Goal: Communication & Community: Answer question/provide support

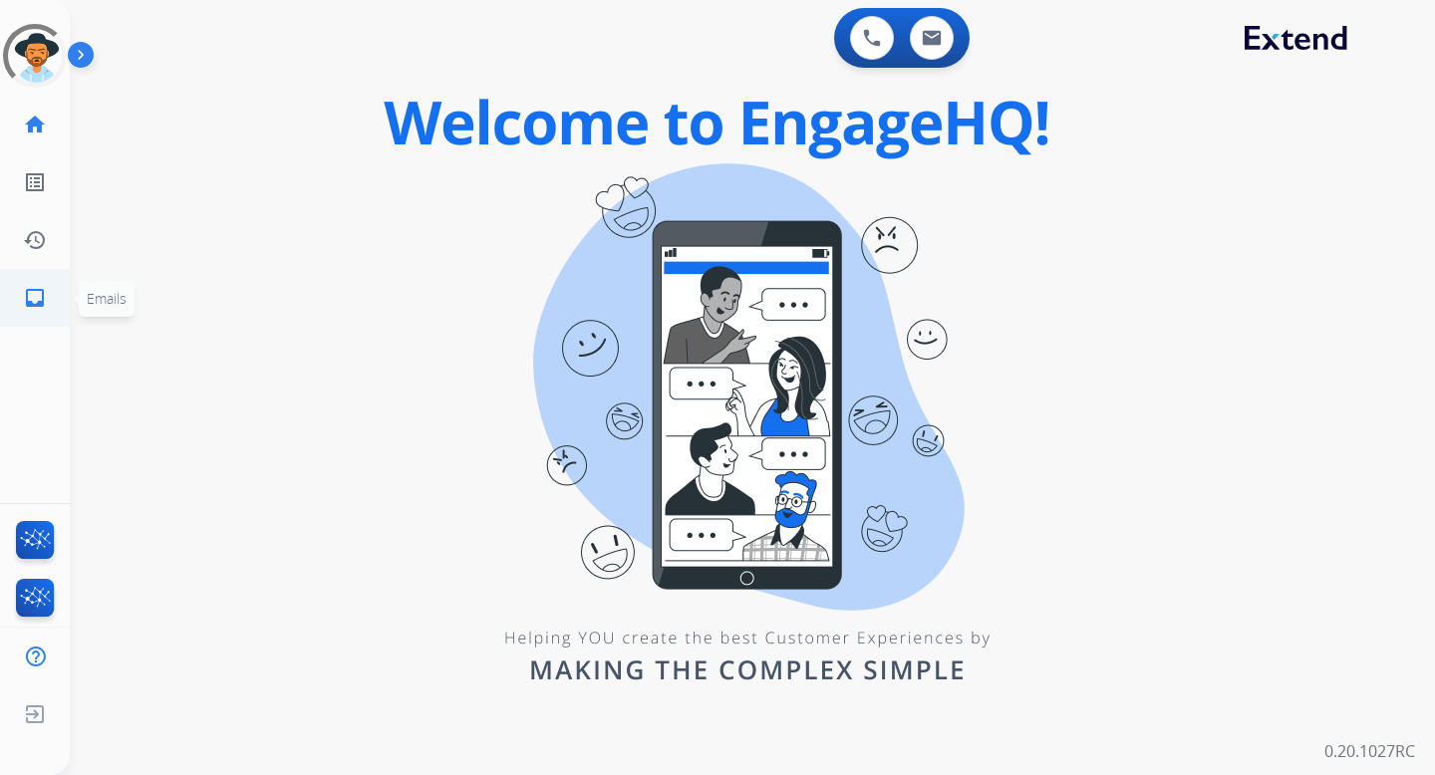
click at [38, 300] on mat-icon "inbox" at bounding box center [35, 298] width 24 height 24
select select "**********"
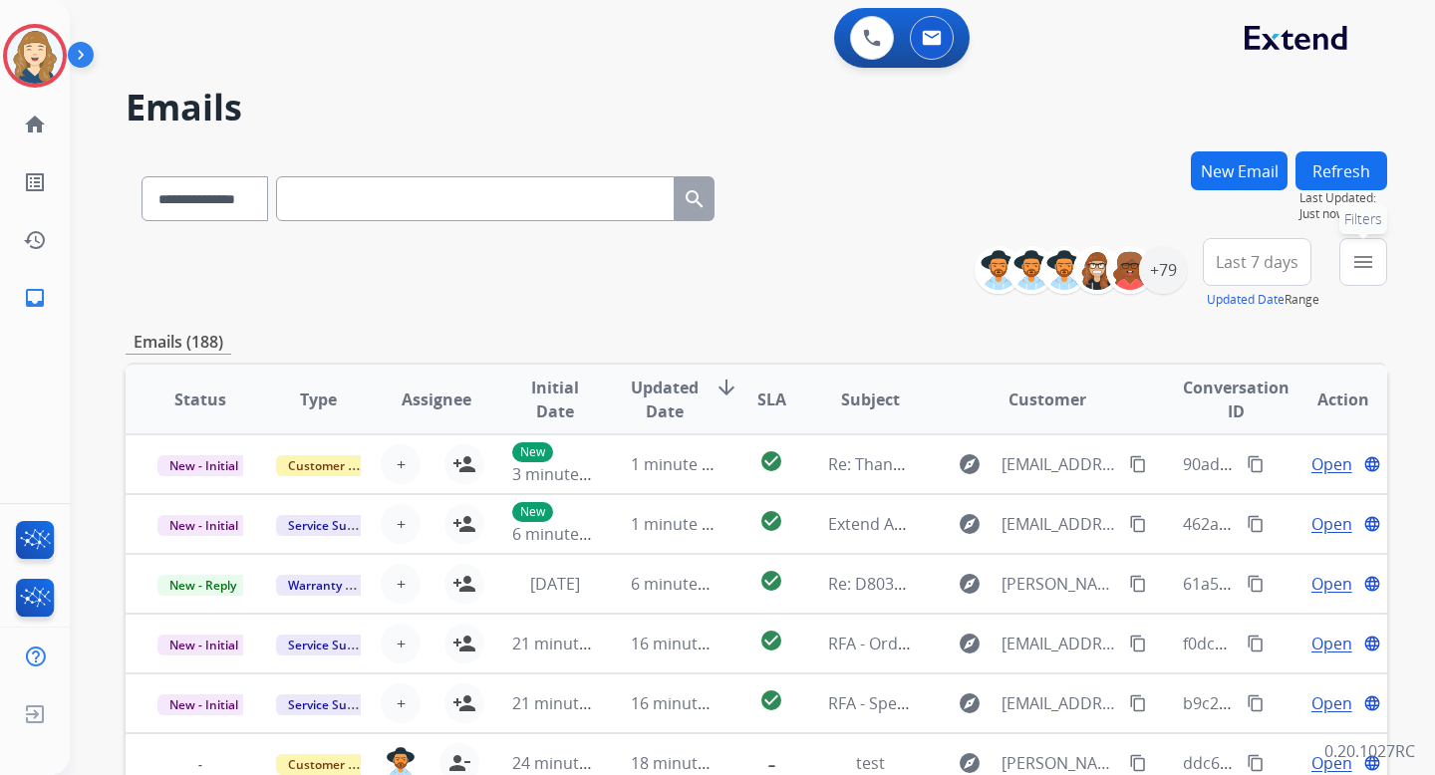
click at [1364, 263] on mat-icon "menu" at bounding box center [1364, 262] width 24 height 24
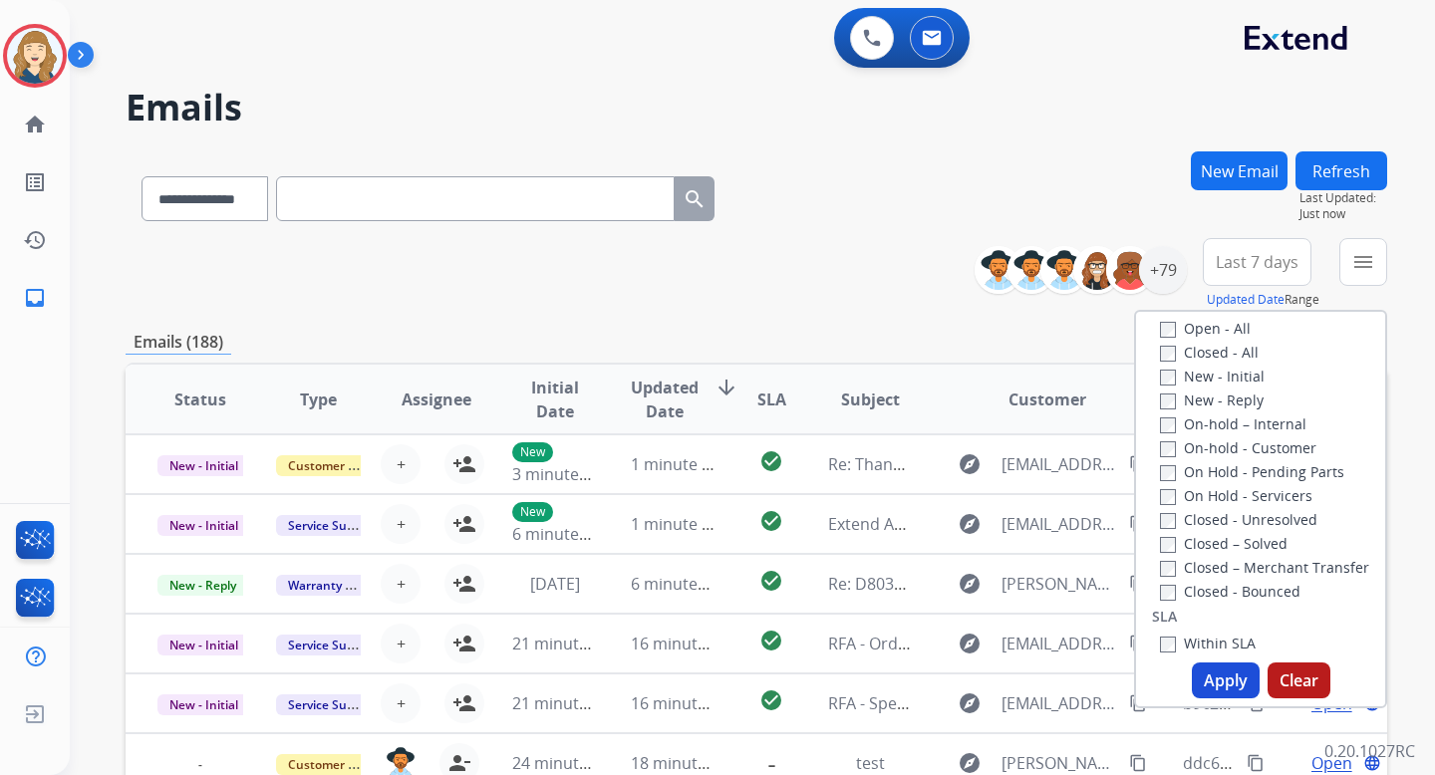
scroll to position [380, 0]
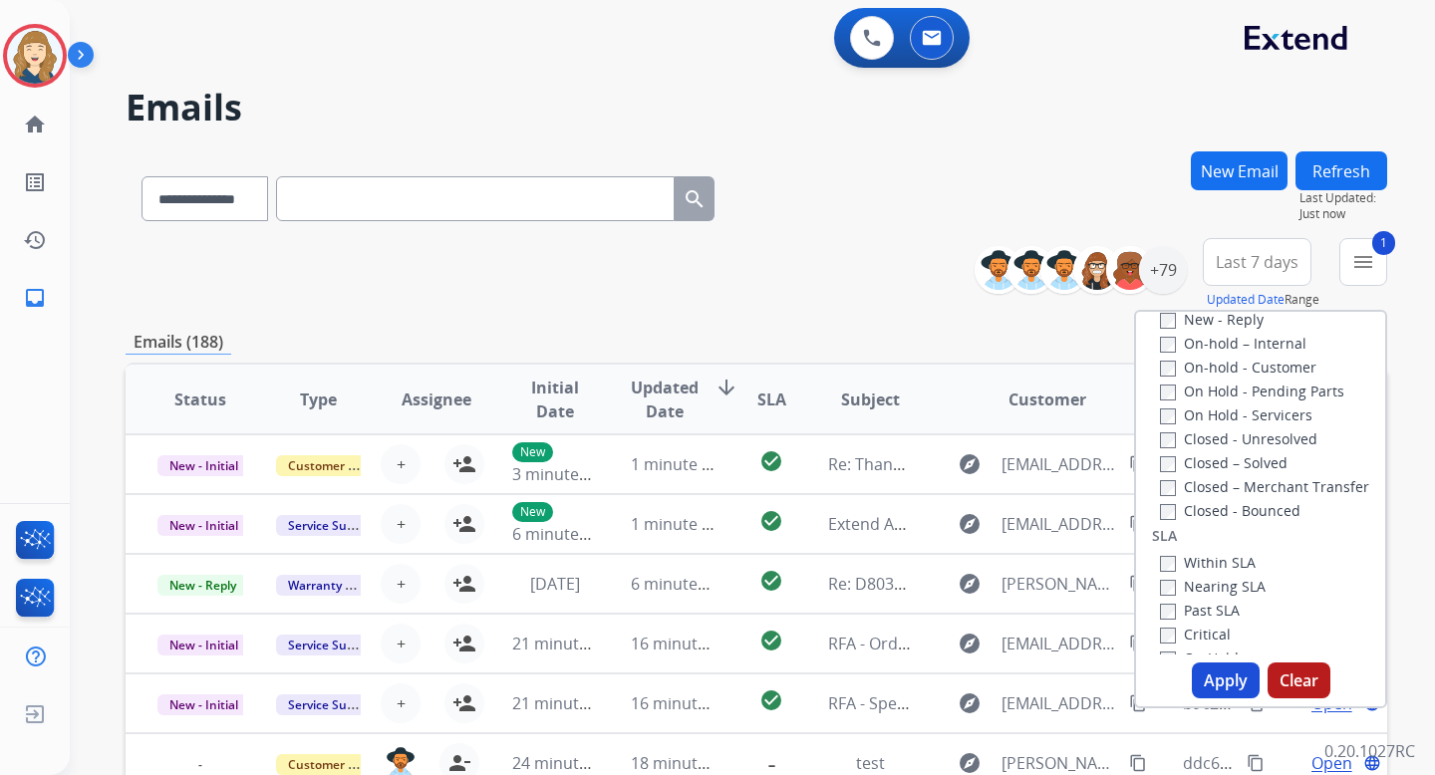
click at [1207, 672] on button "Apply" at bounding box center [1226, 681] width 68 height 36
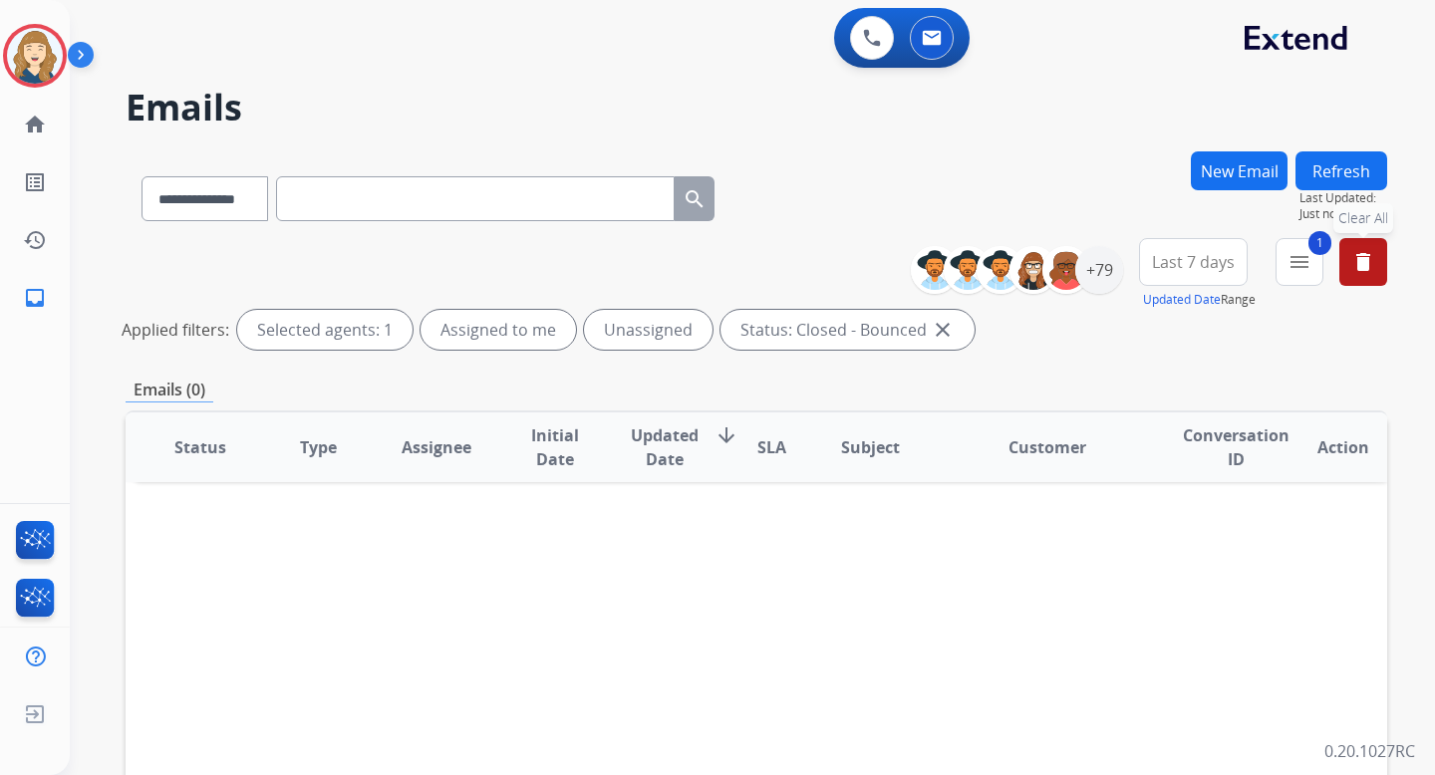
click at [1369, 255] on mat-icon "delete" at bounding box center [1364, 262] width 24 height 24
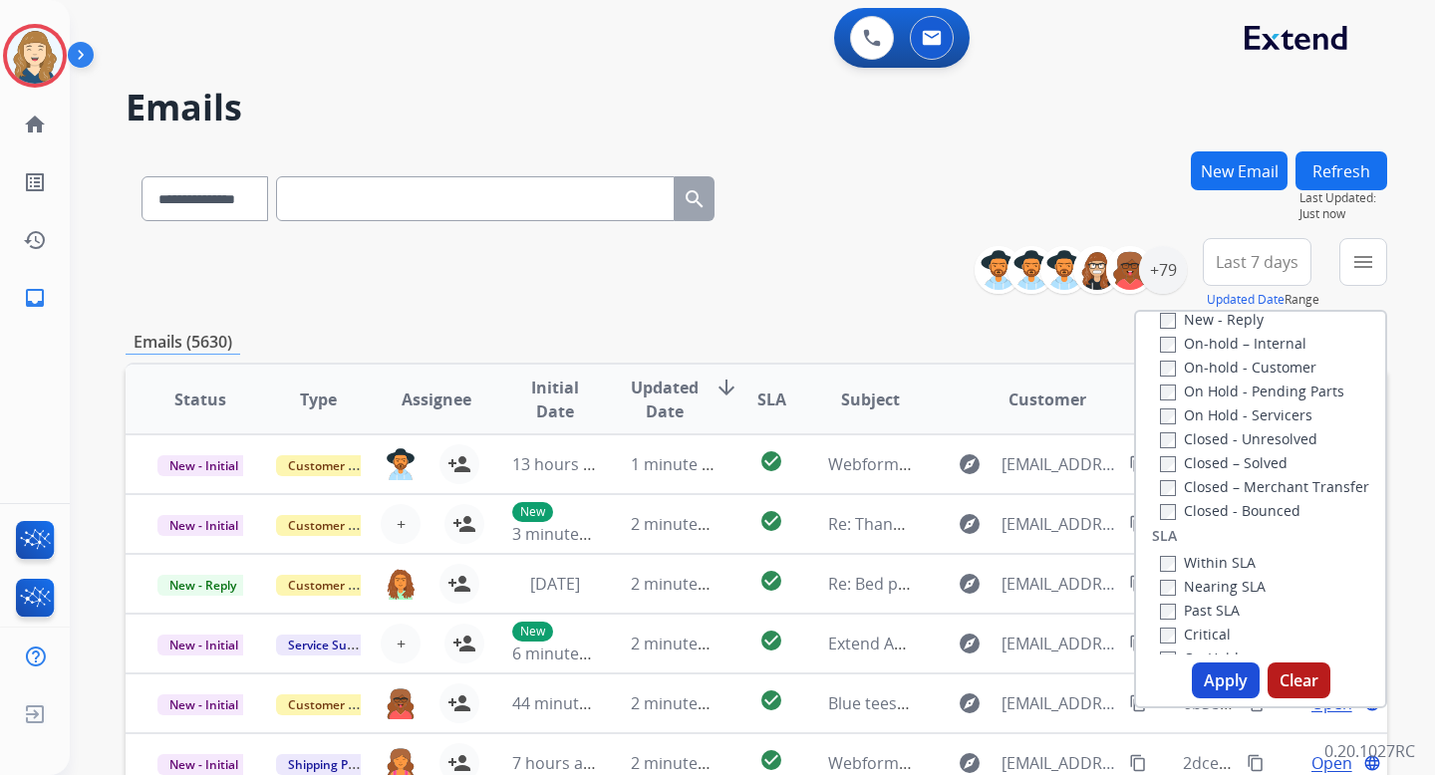
click at [929, 310] on div "**********" at bounding box center [757, 643] width 1262 height 983
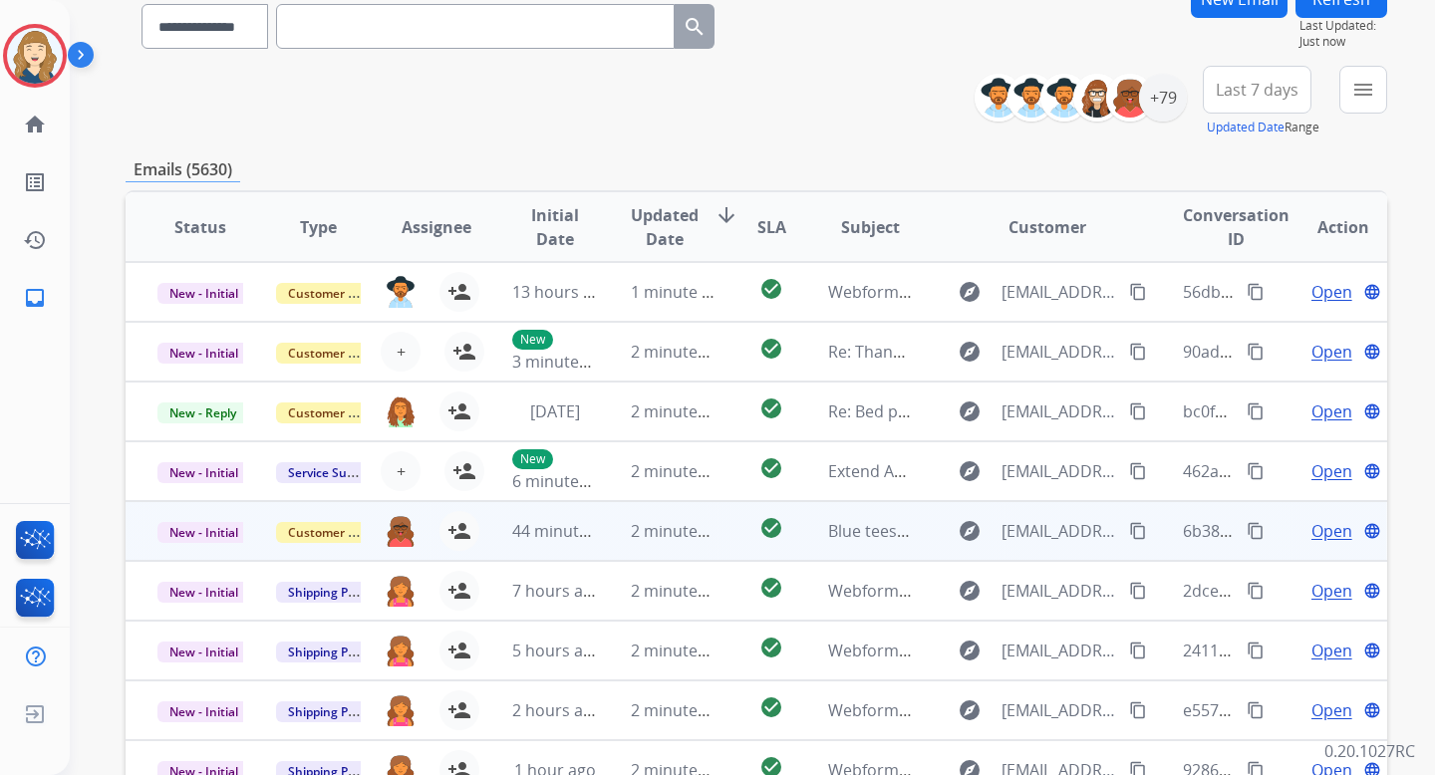
scroll to position [0, 0]
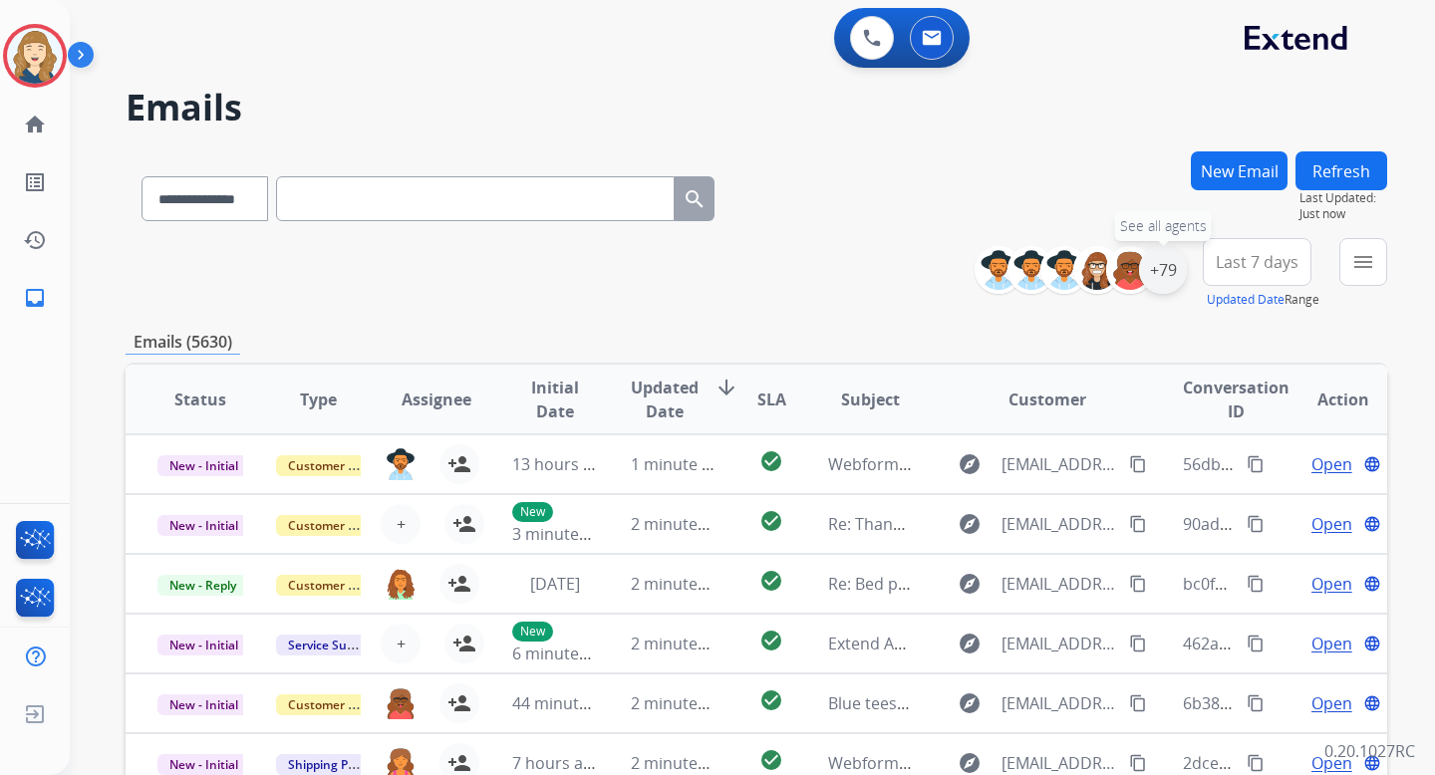
click at [1177, 281] on div "+79" at bounding box center [1163, 270] width 48 height 48
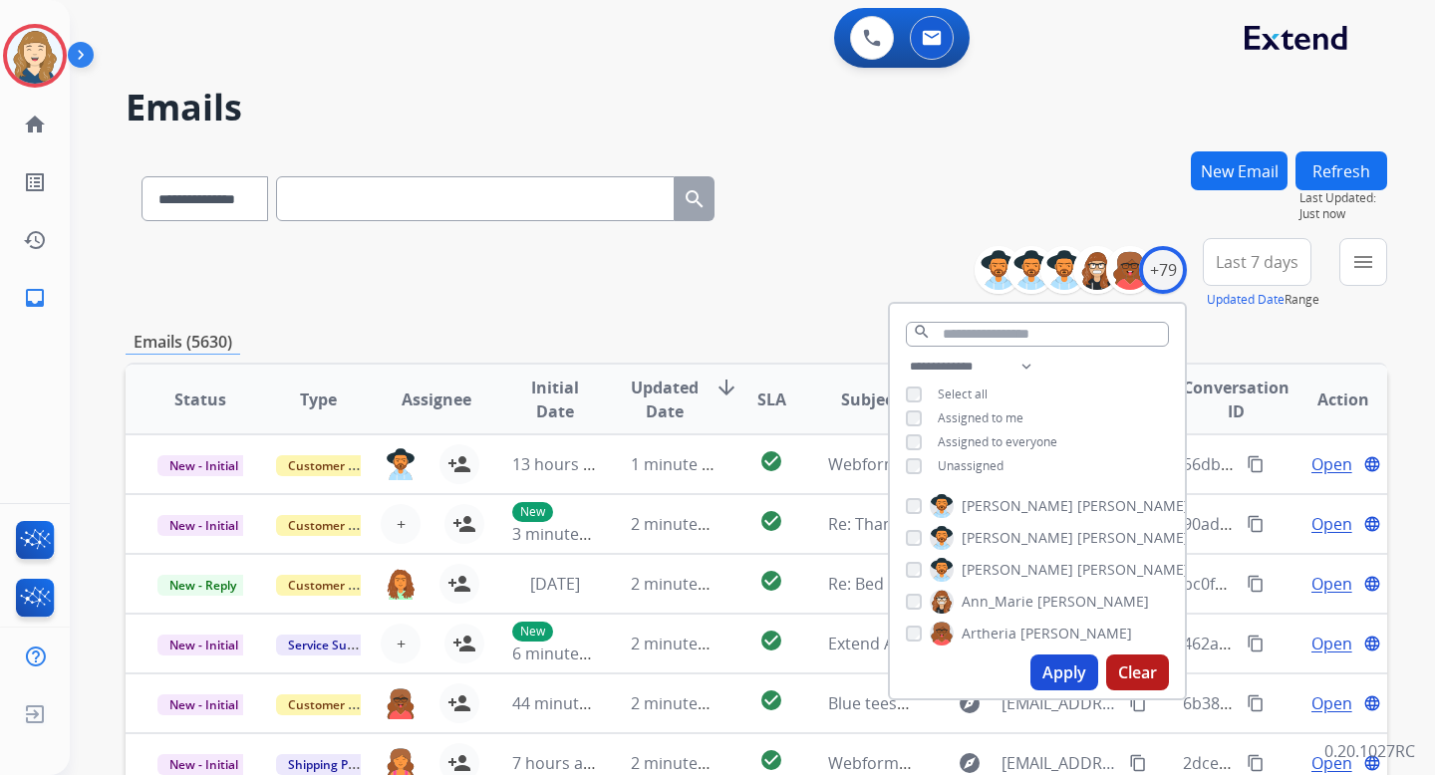
click at [938, 414] on span "Assigned to me" at bounding box center [981, 418] width 86 height 17
click at [1066, 676] on button "Apply" at bounding box center [1065, 673] width 68 height 36
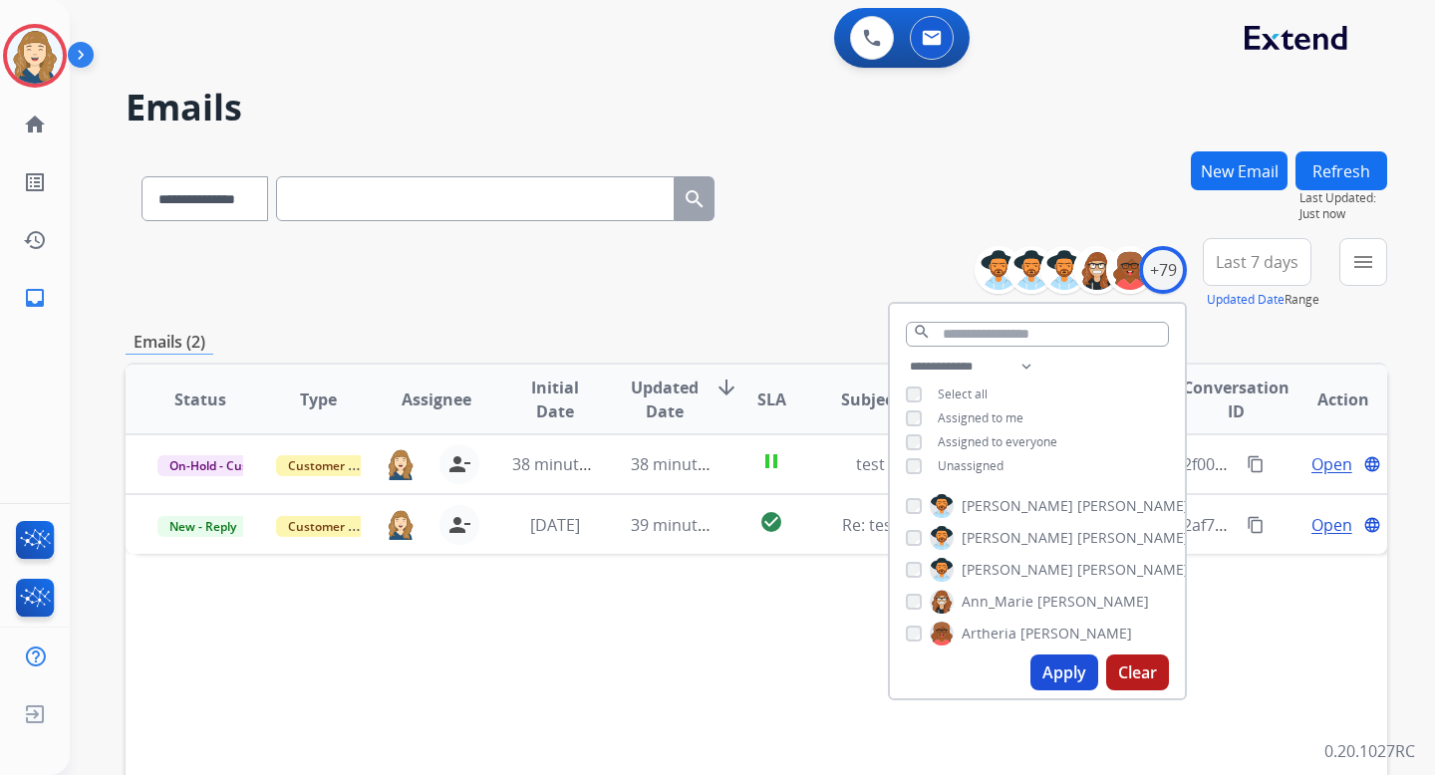
click at [836, 303] on div "**********" at bounding box center [757, 274] width 1262 height 72
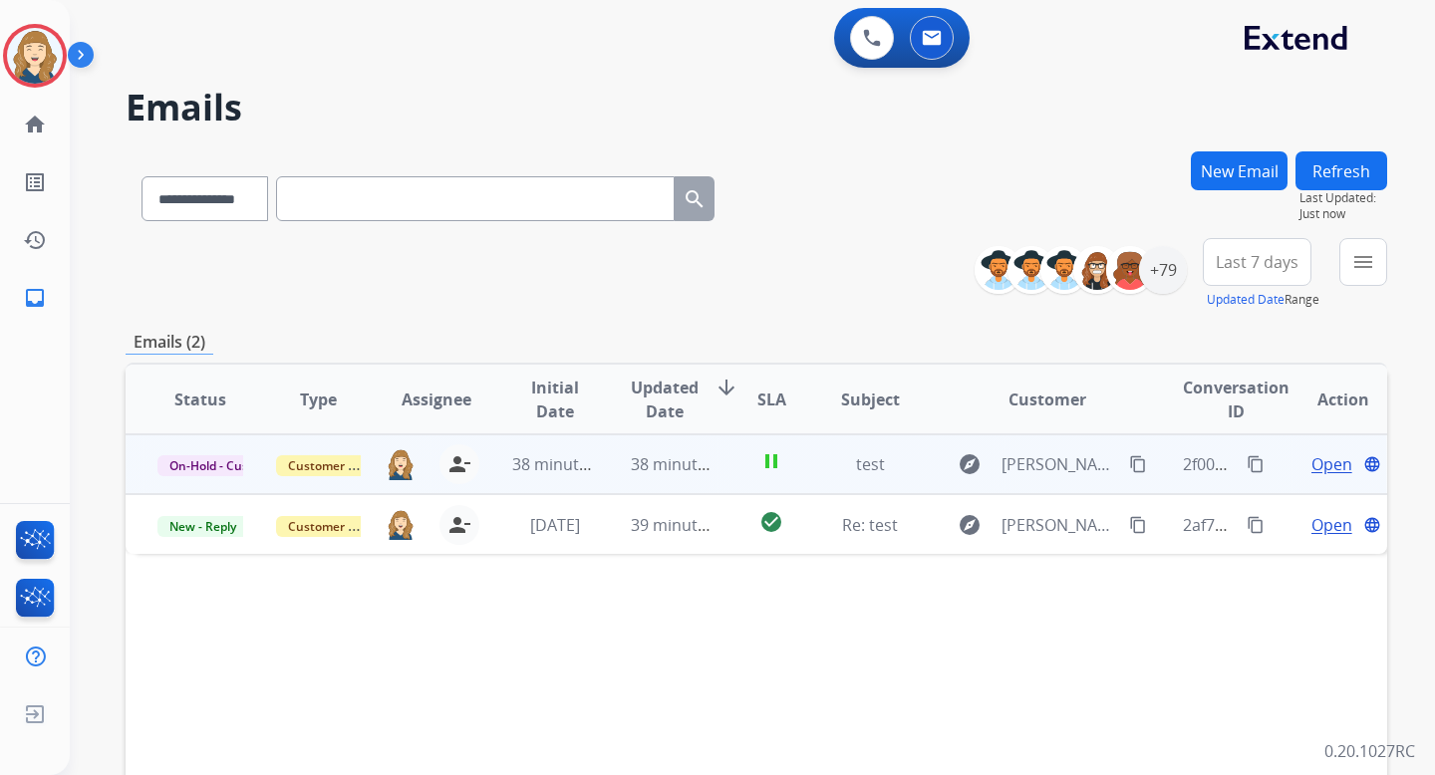
click at [1312, 464] on span "Open" at bounding box center [1332, 465] width 41 height 24
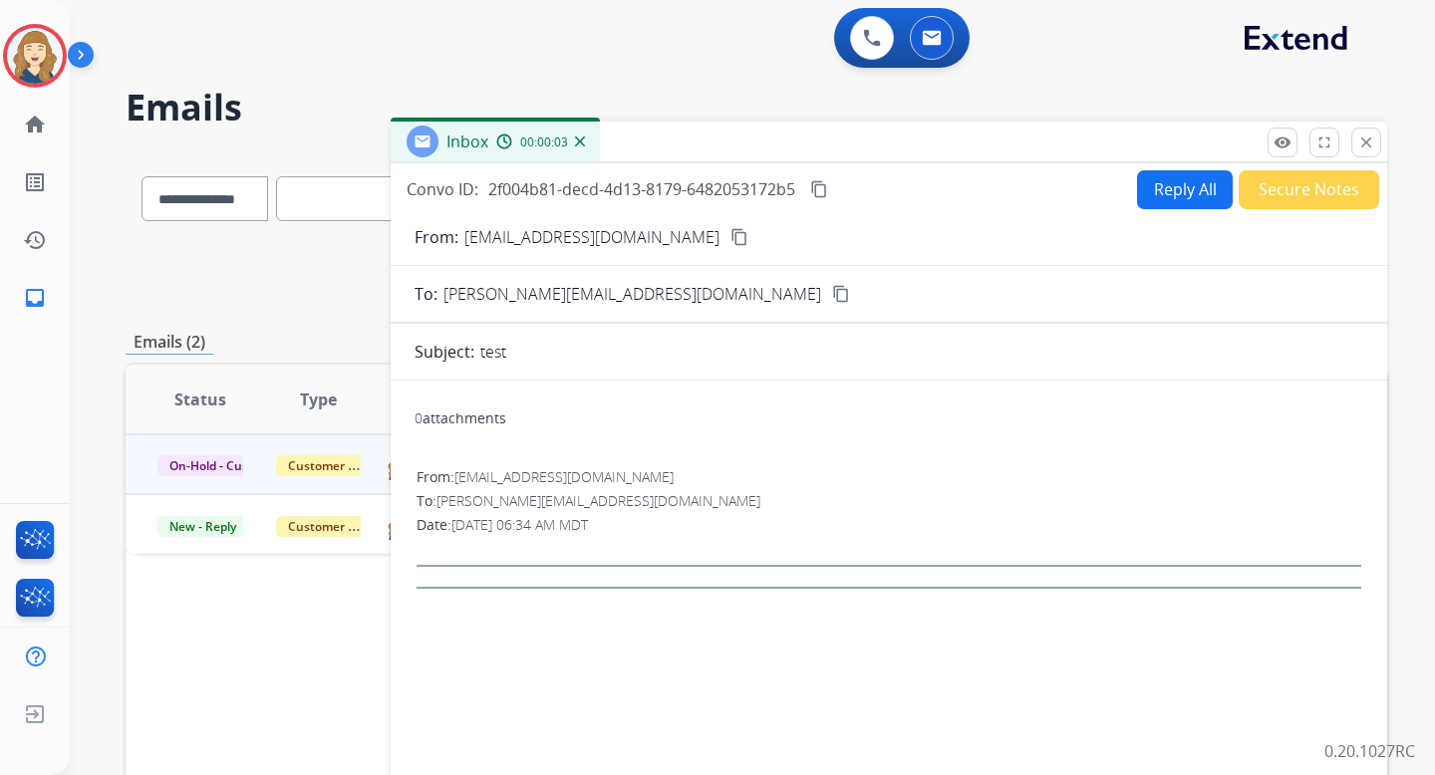
click at [1173, 200] on button "Reply All" at bounding box center [1185, 189] width 96 height 39
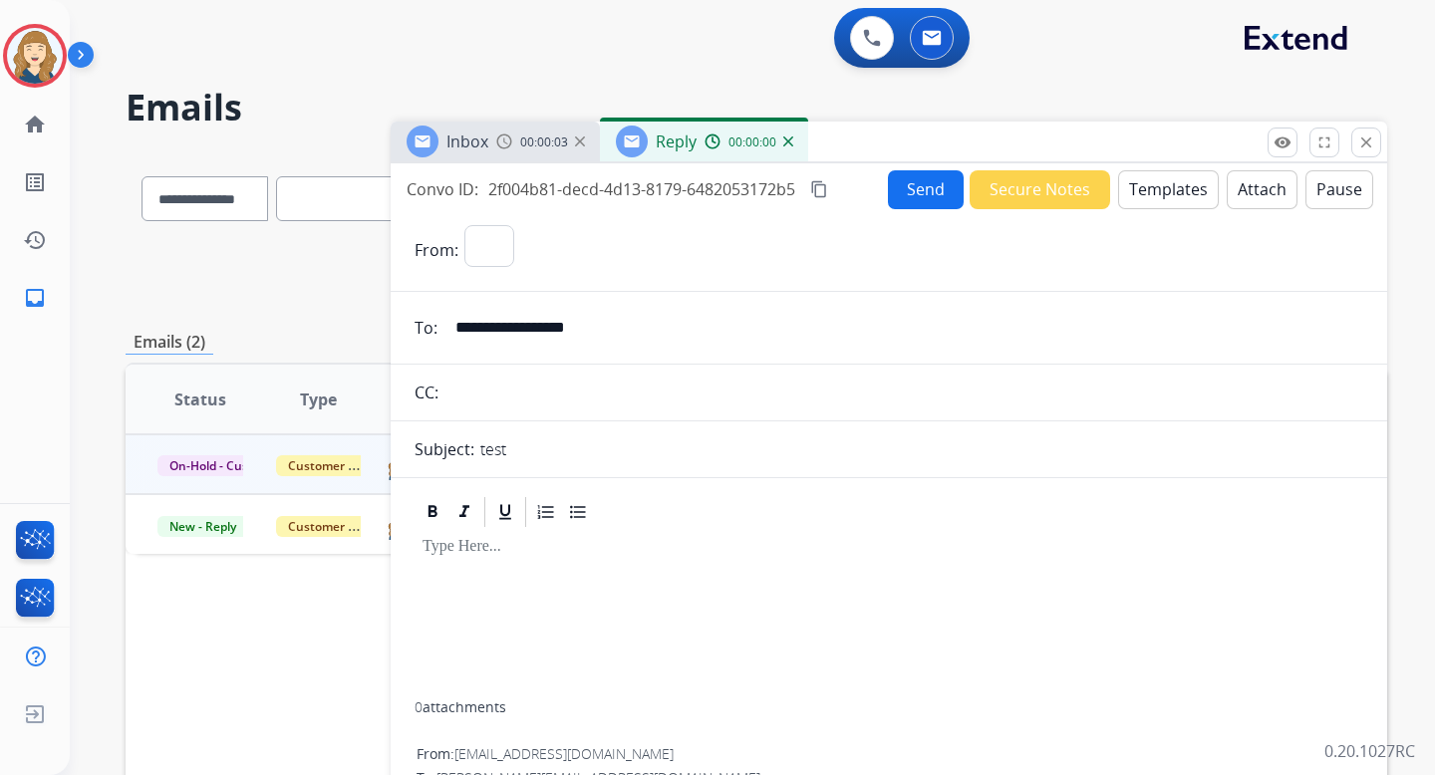
select select "**********"
click at [1228, 185] on button "Attach" at bounding box center [1262, 189] width 71 height 39
click at [931, 191] on button "Send" at bounding box center [926, 189] width 76 height 39
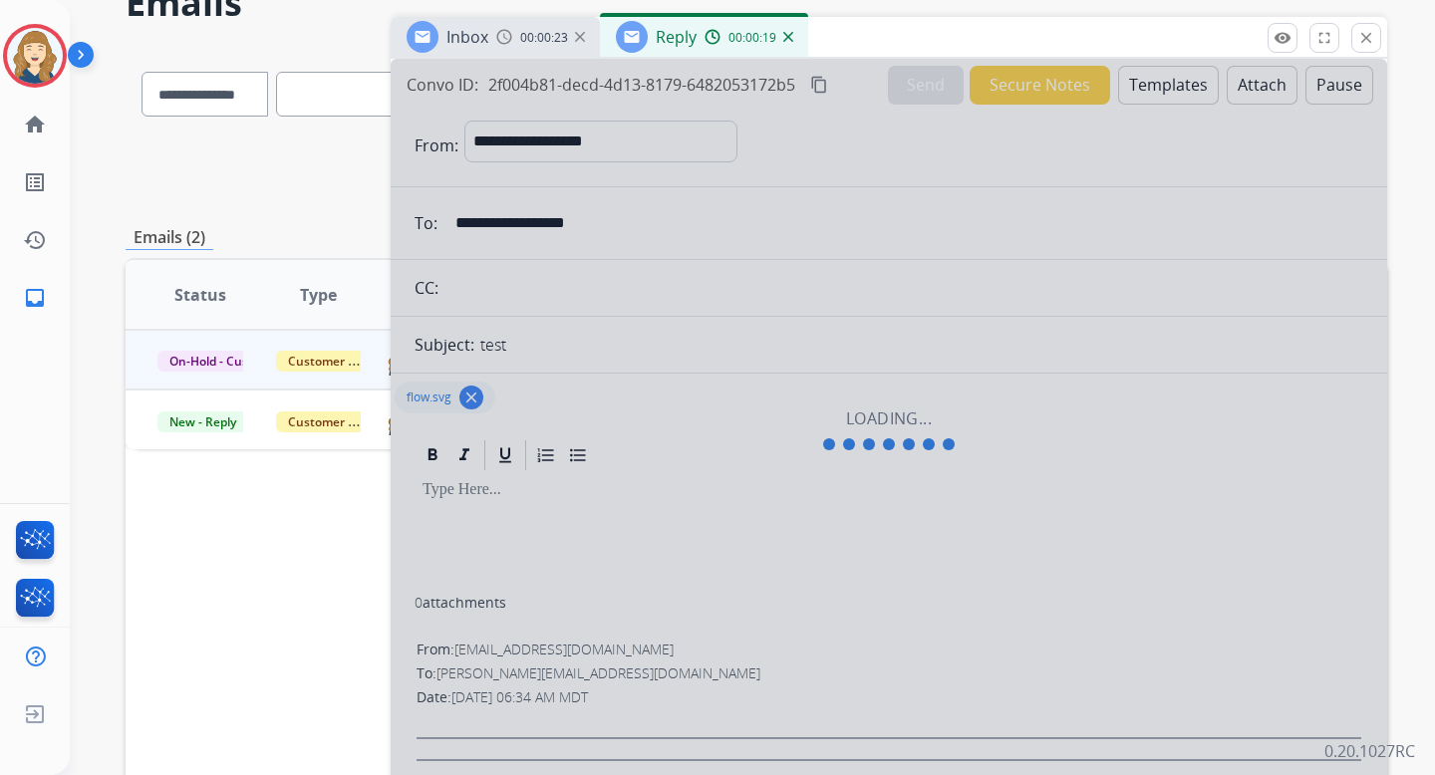
scroll to position [96, 0]
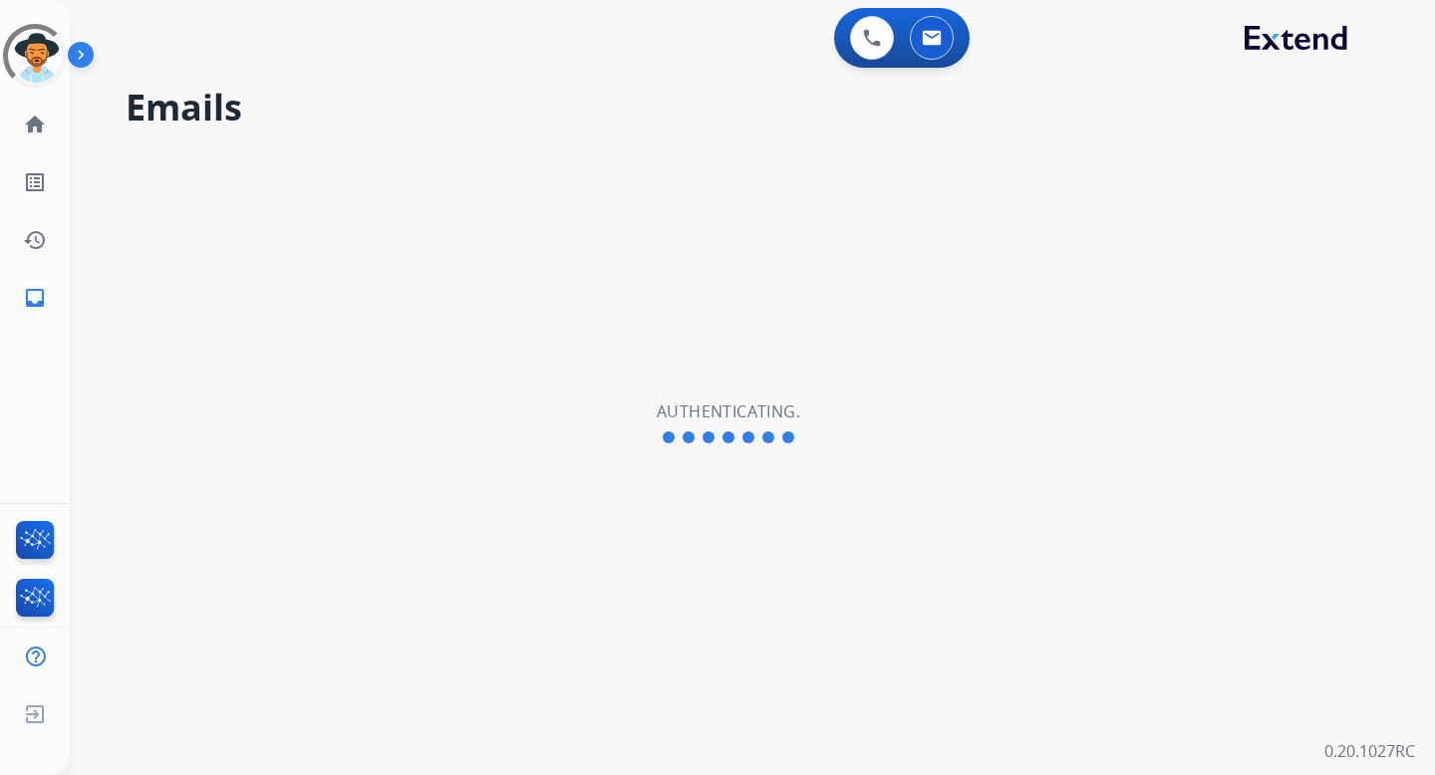
select select "**********"
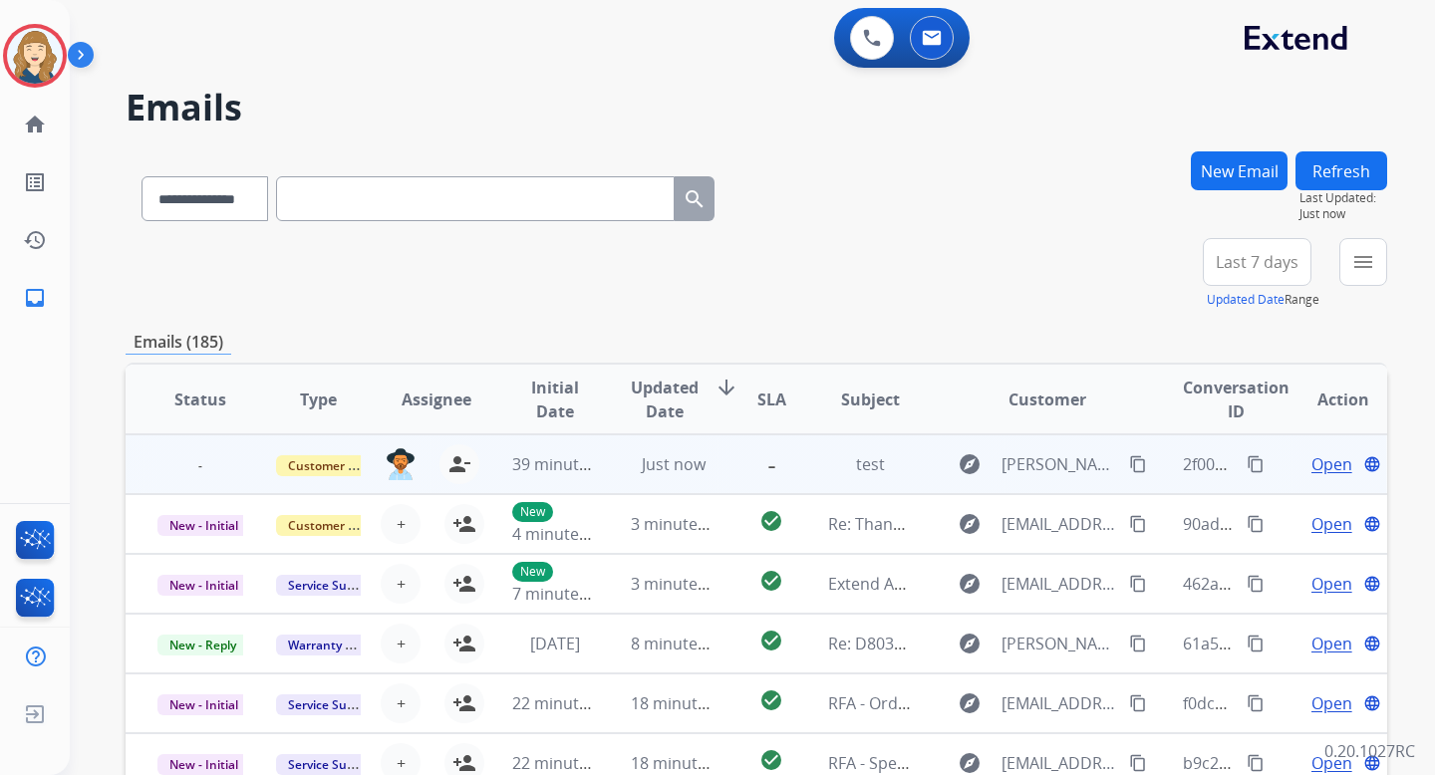
click at [1312, 461] on span "Open" at bounding box center [1332, 465] width 41 height 24
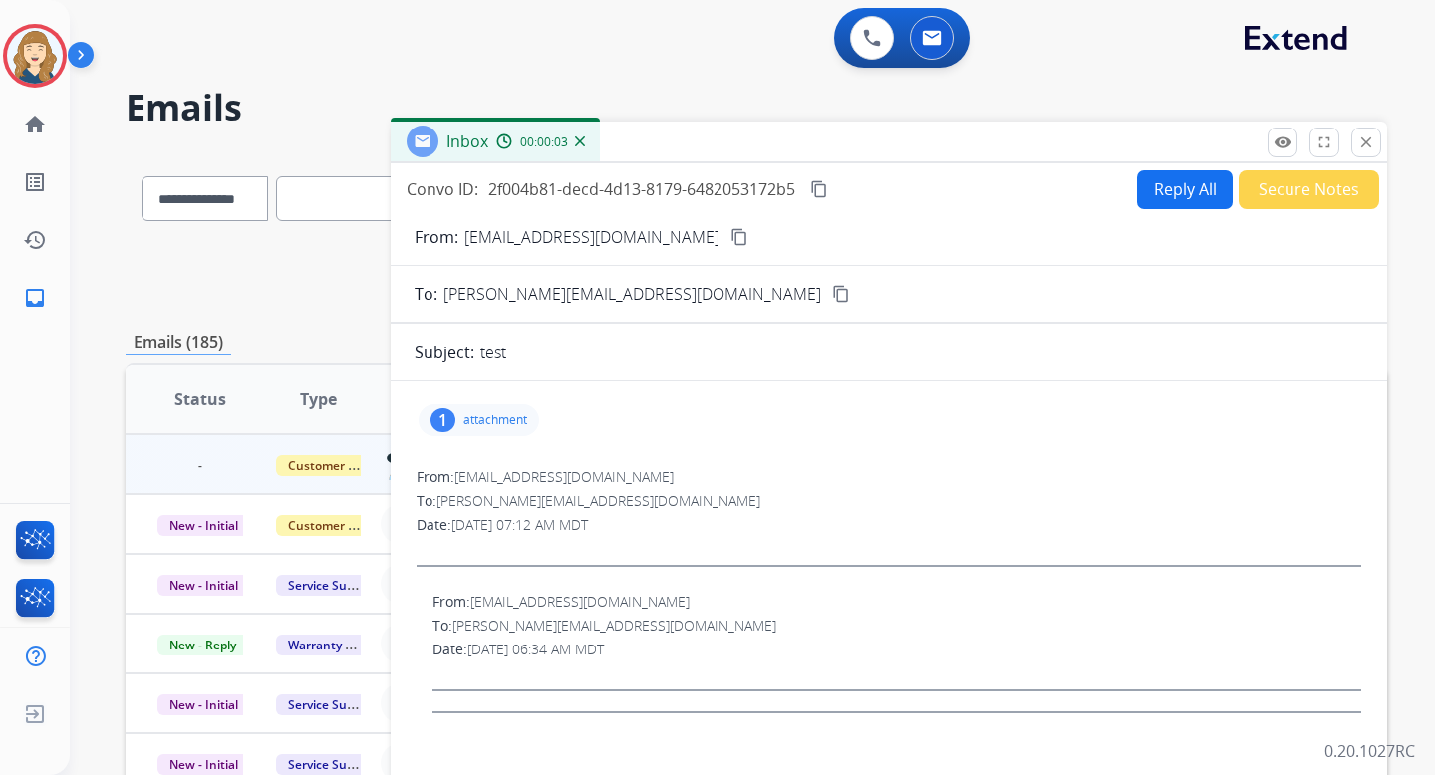
click at [495, 425] on p "attachment" at bounding box center [495, 421] width 64 height 16
click at [501, 468] on div at bounding box center [489, 476] width 100 height 70
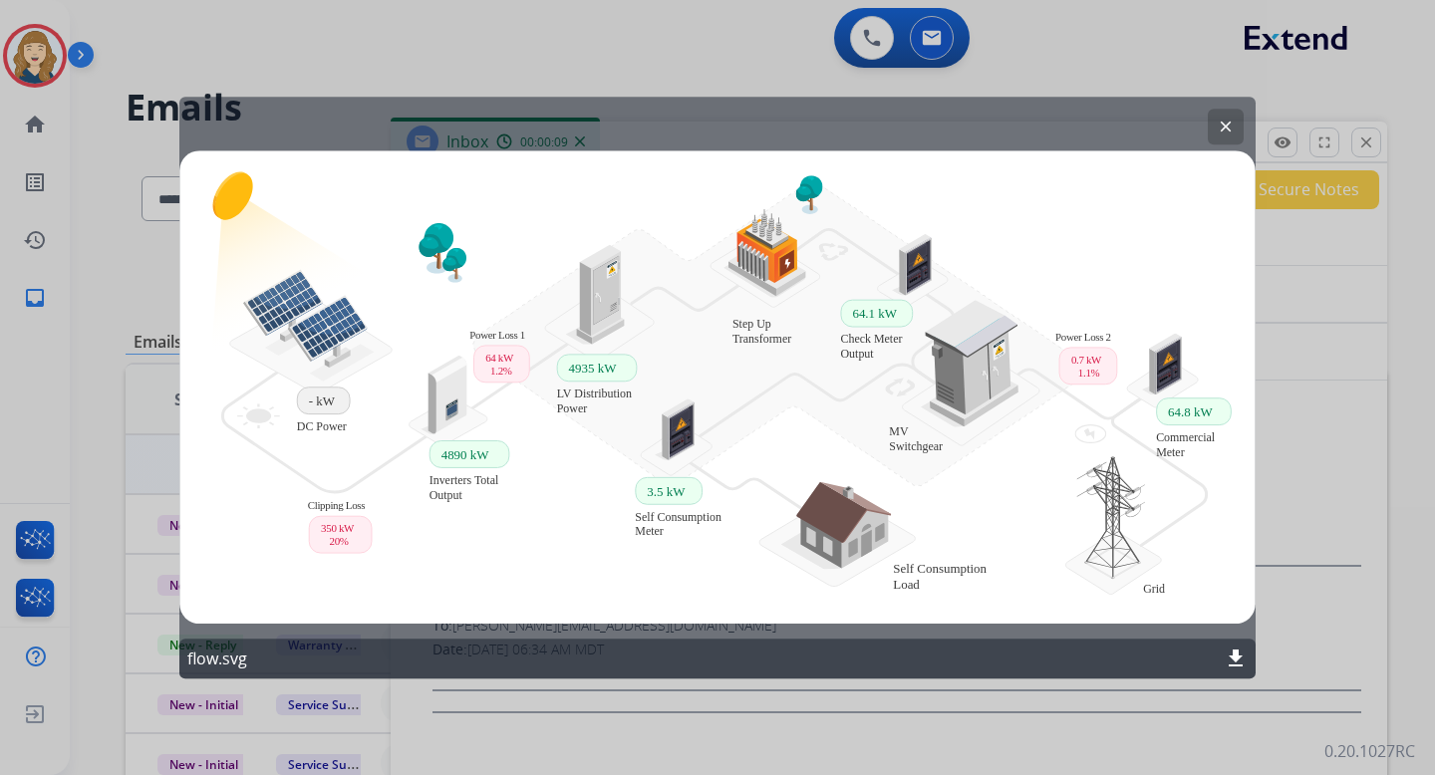
click at [1222, 124] on mat-icon "clear" at bounding box center [1226, 127] width 18 height 18
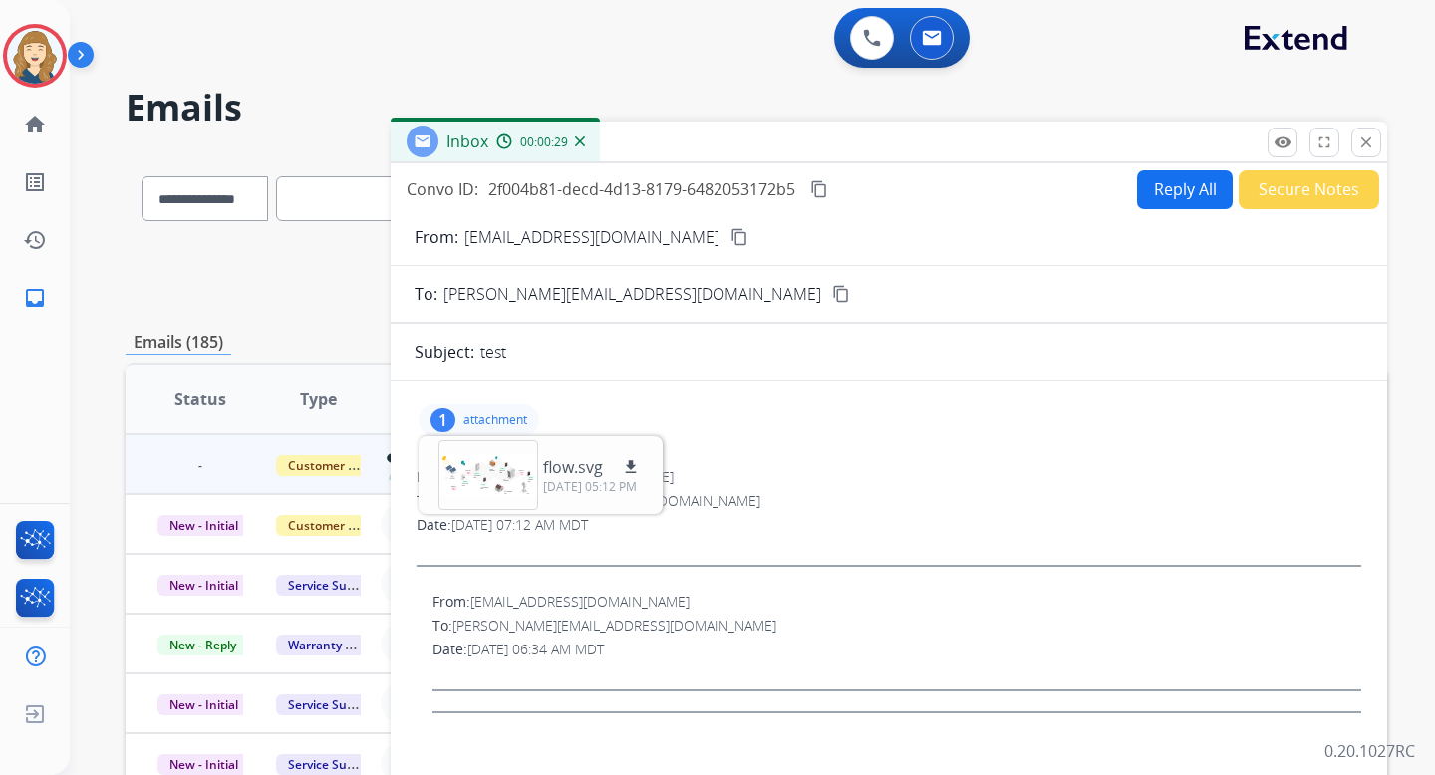
click at [1171, 192] on button "Reply All" at bounding box center [1185, 189] width 96 height 39
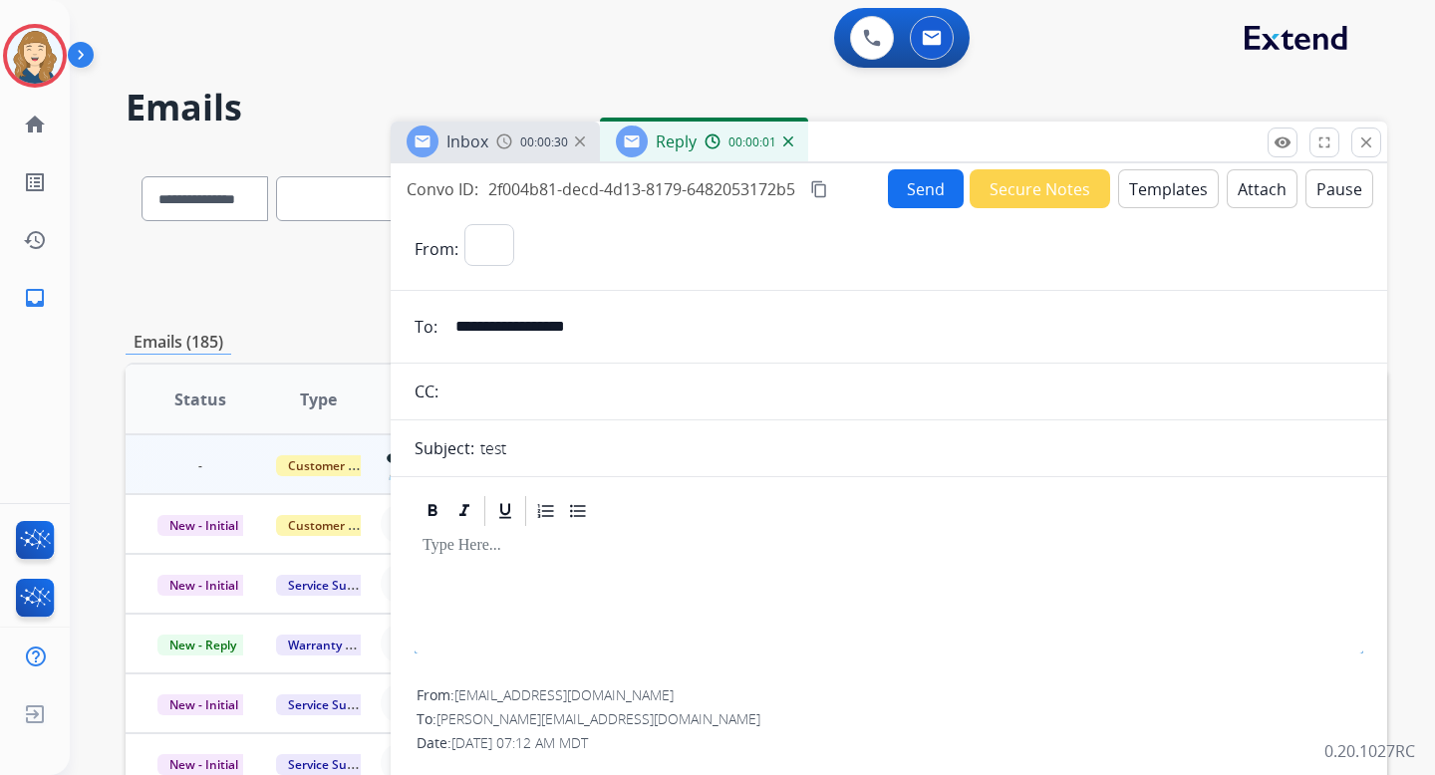
click at [1126, 188] on button "Templates" at bounding box center [1168, 188] width 101 height 39
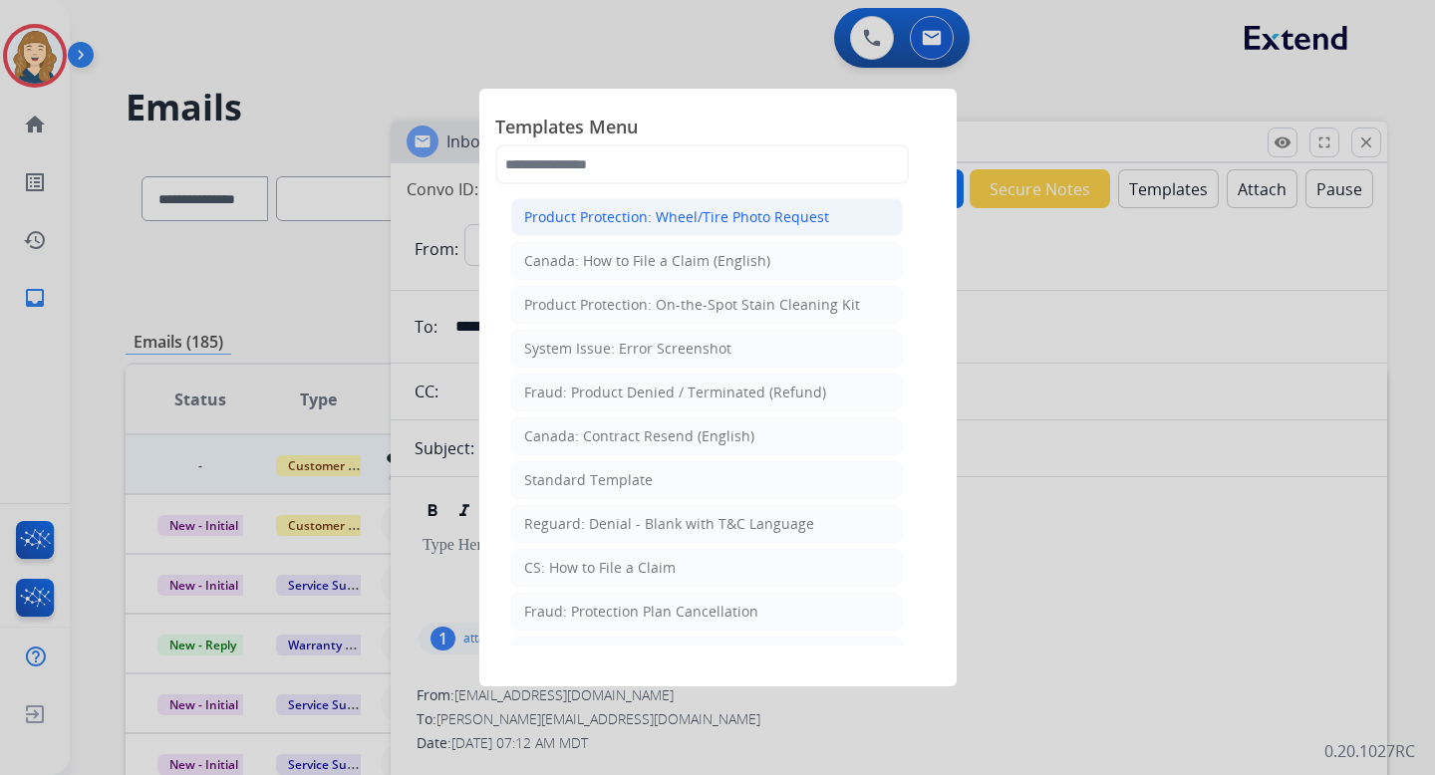
select select "**********"
click at [650, 216] on div "Product Protection: Wheel/Tire Photo Request" at bounding box center [676, 217] width 305 height 20
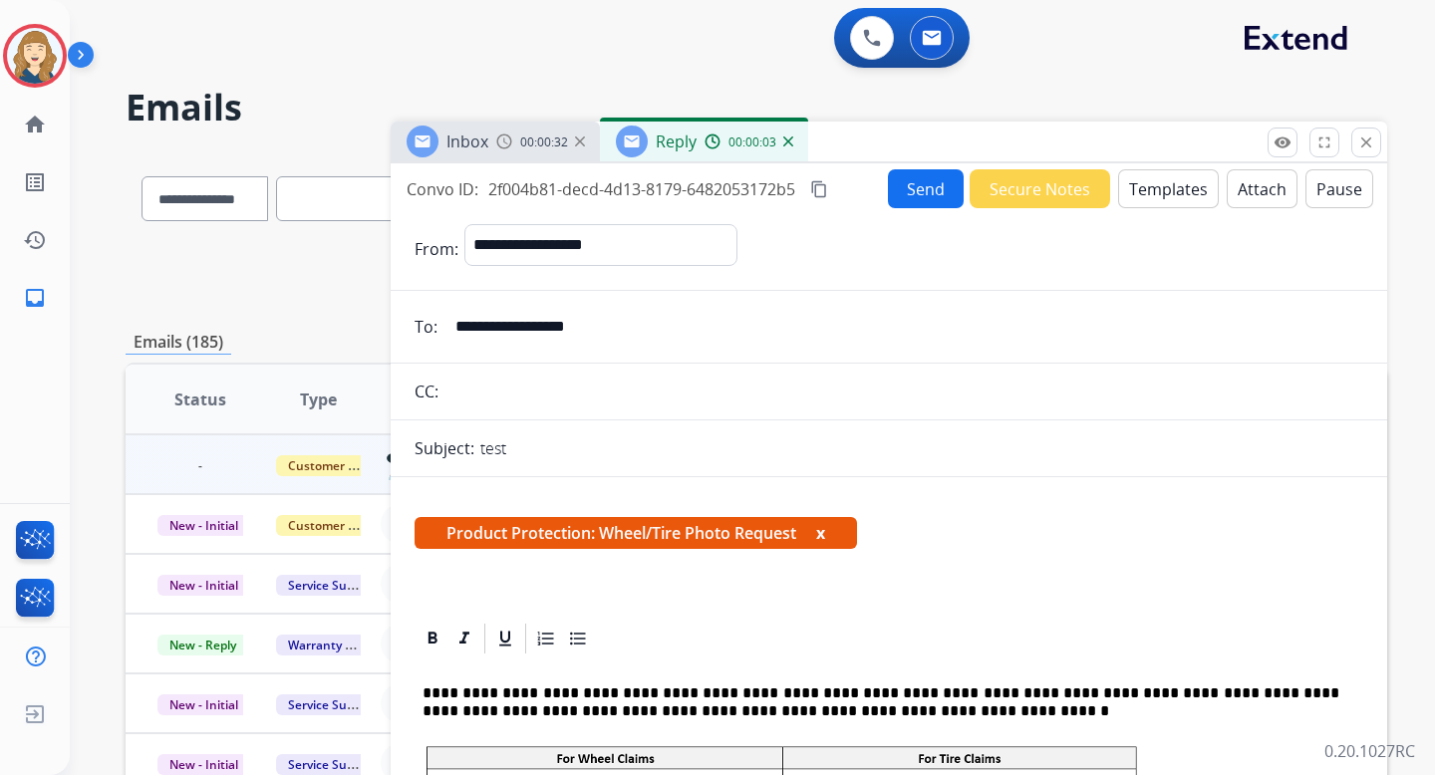
click at [908, 195] on button "Send" at bounding box center [926, 188] width 76 height 39
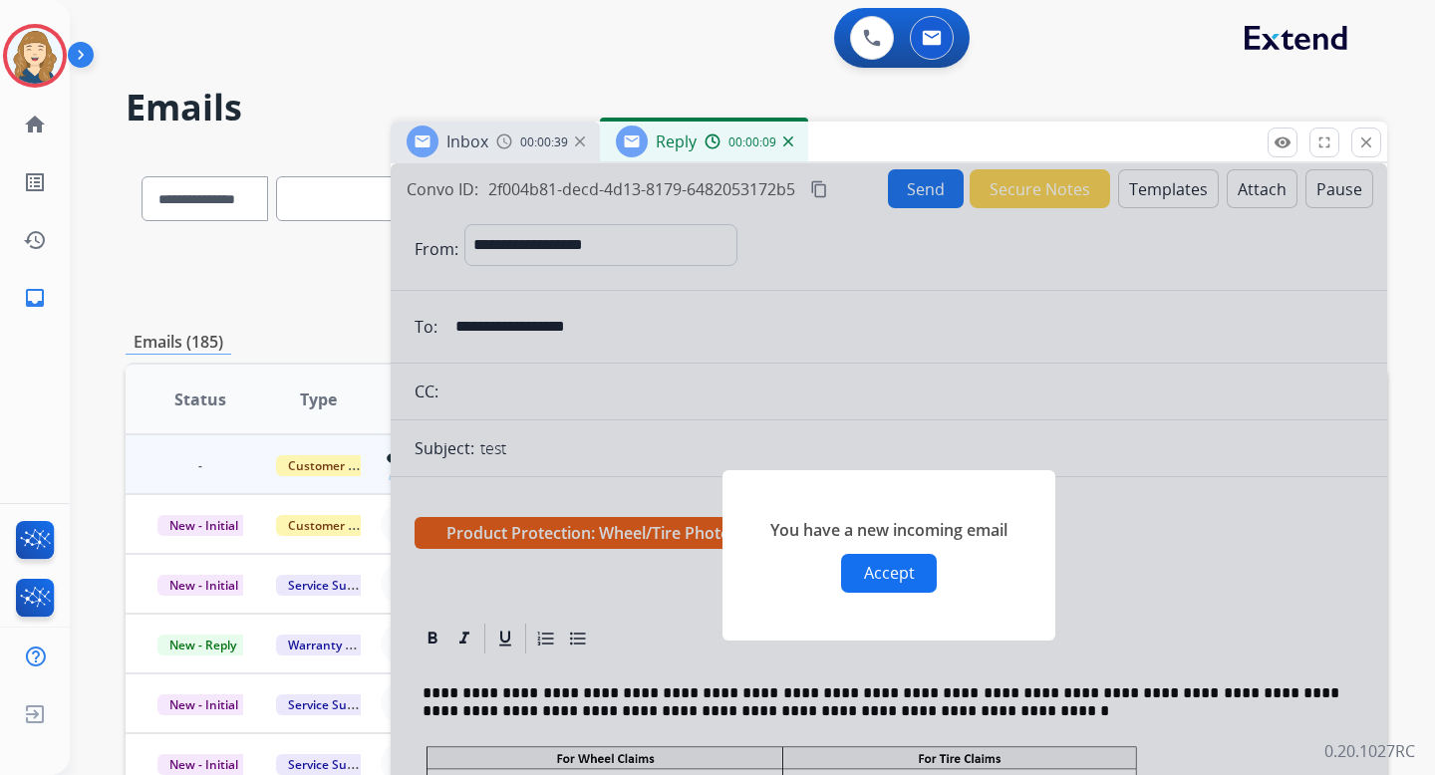
click at [895, 570] on button "Accept" at bounding box center [889, 573] width 96 height 39
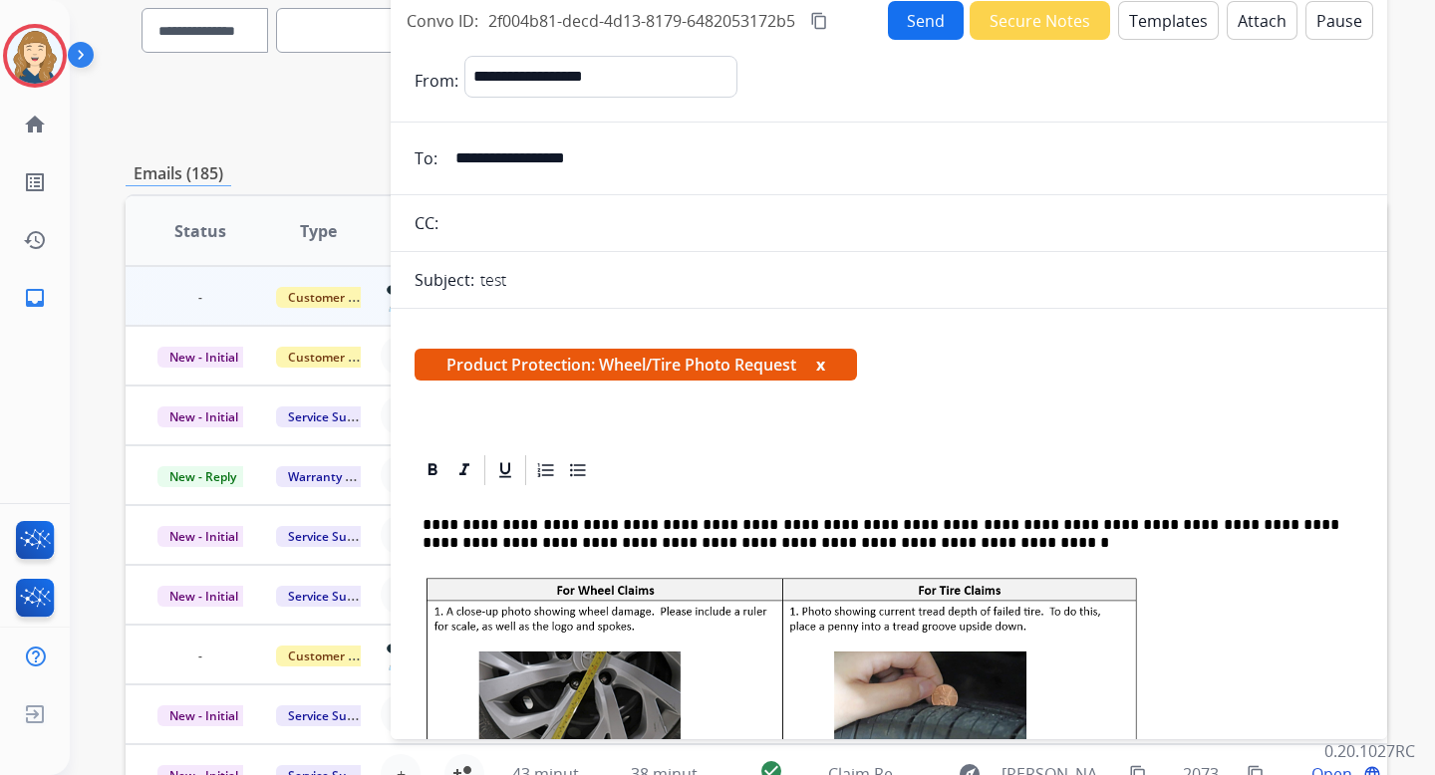
scroll to position [132, 0]
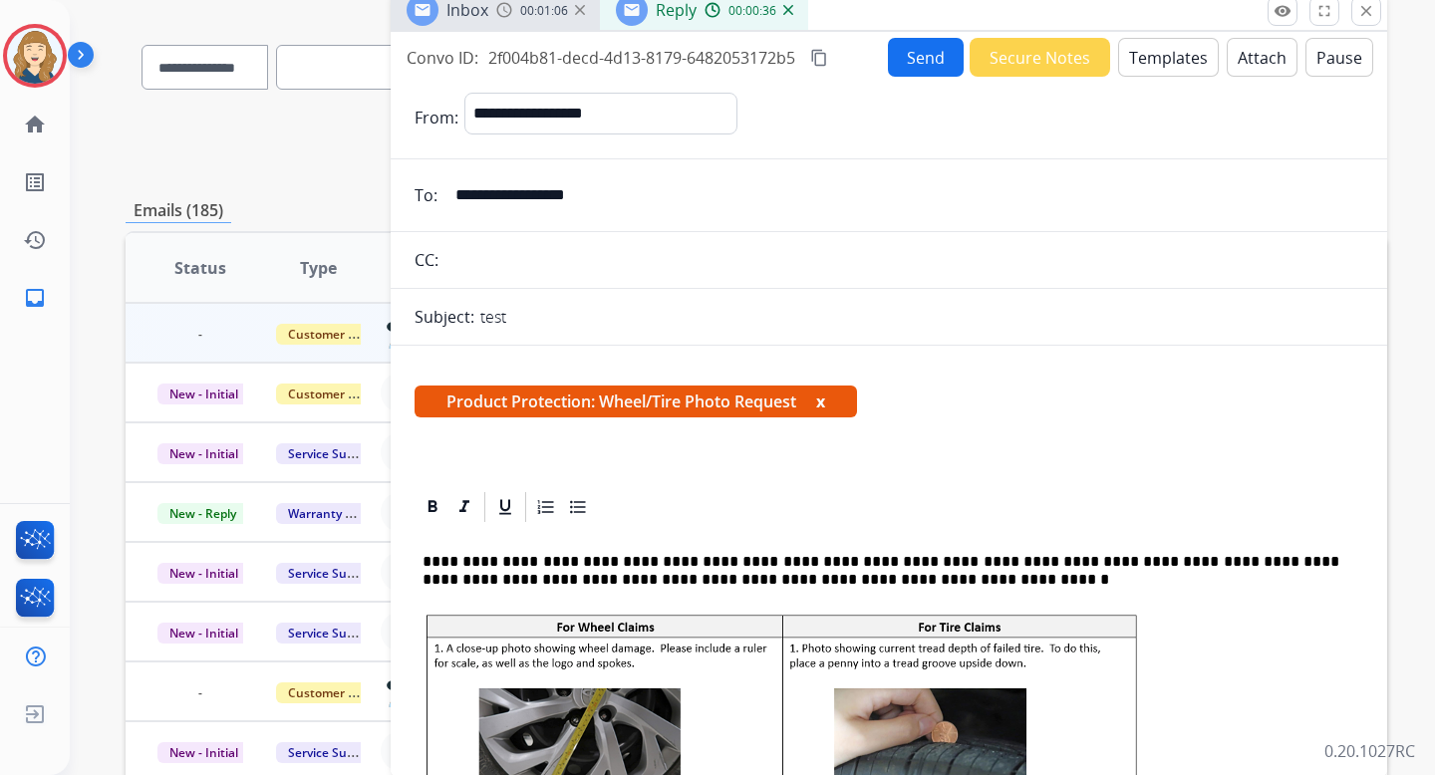
click at [935, 57] on button "Send" at bounding box center [926, 57] width 76 height 39
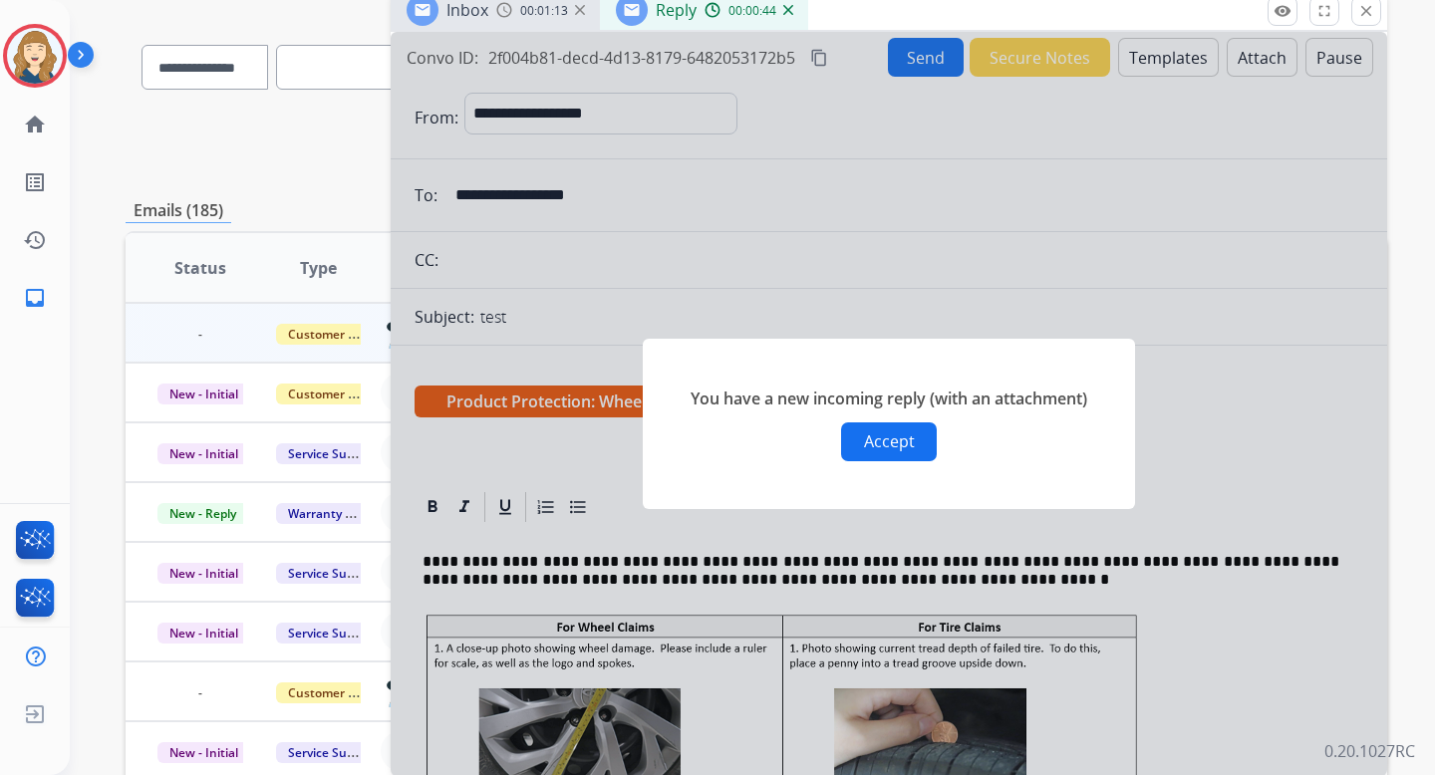
click at [884, 450] on button "Accept" at bounding box center [889, 442] width 96 height 39
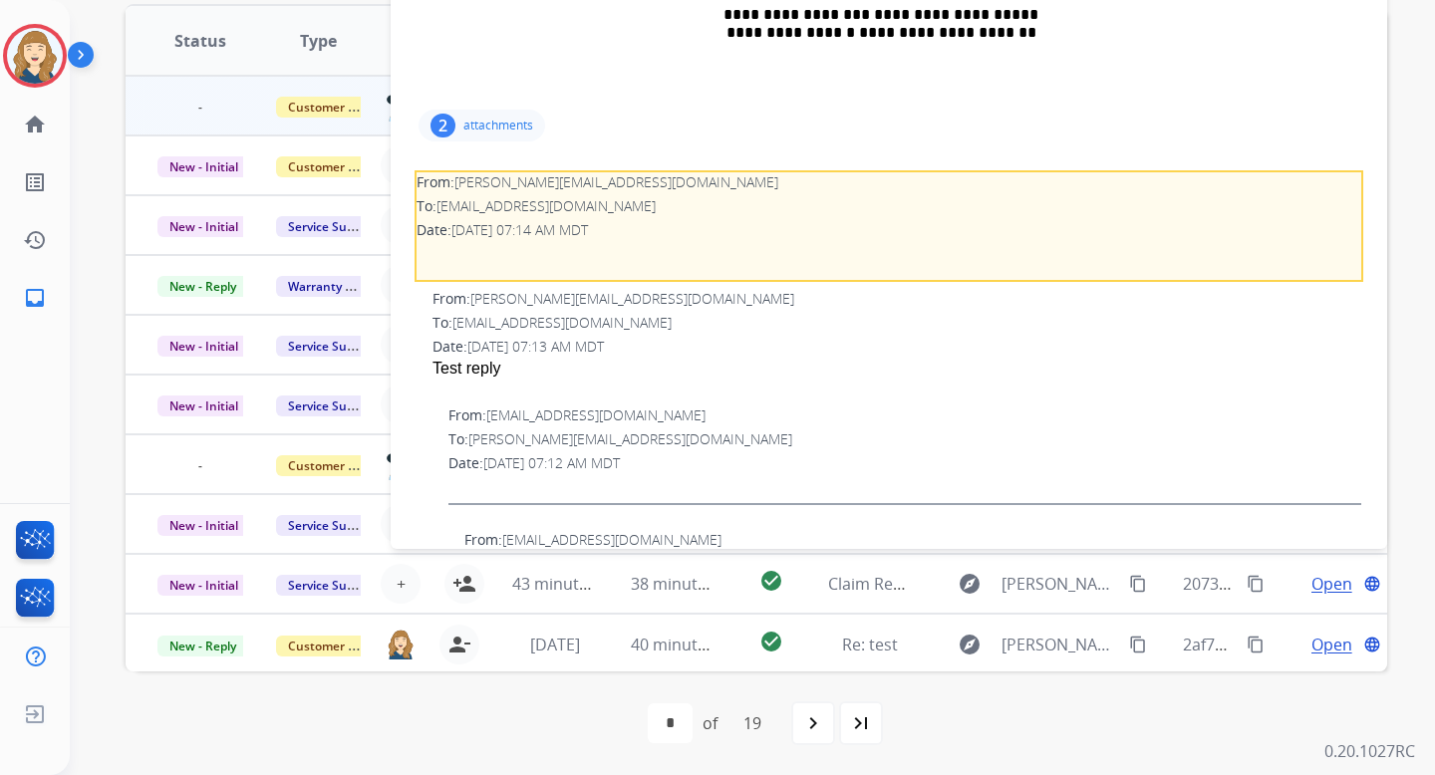
scroll to position [1531, 0]
click at [501, 132] on p "attachments" at bounding box center [498, 129] width 70 height 16
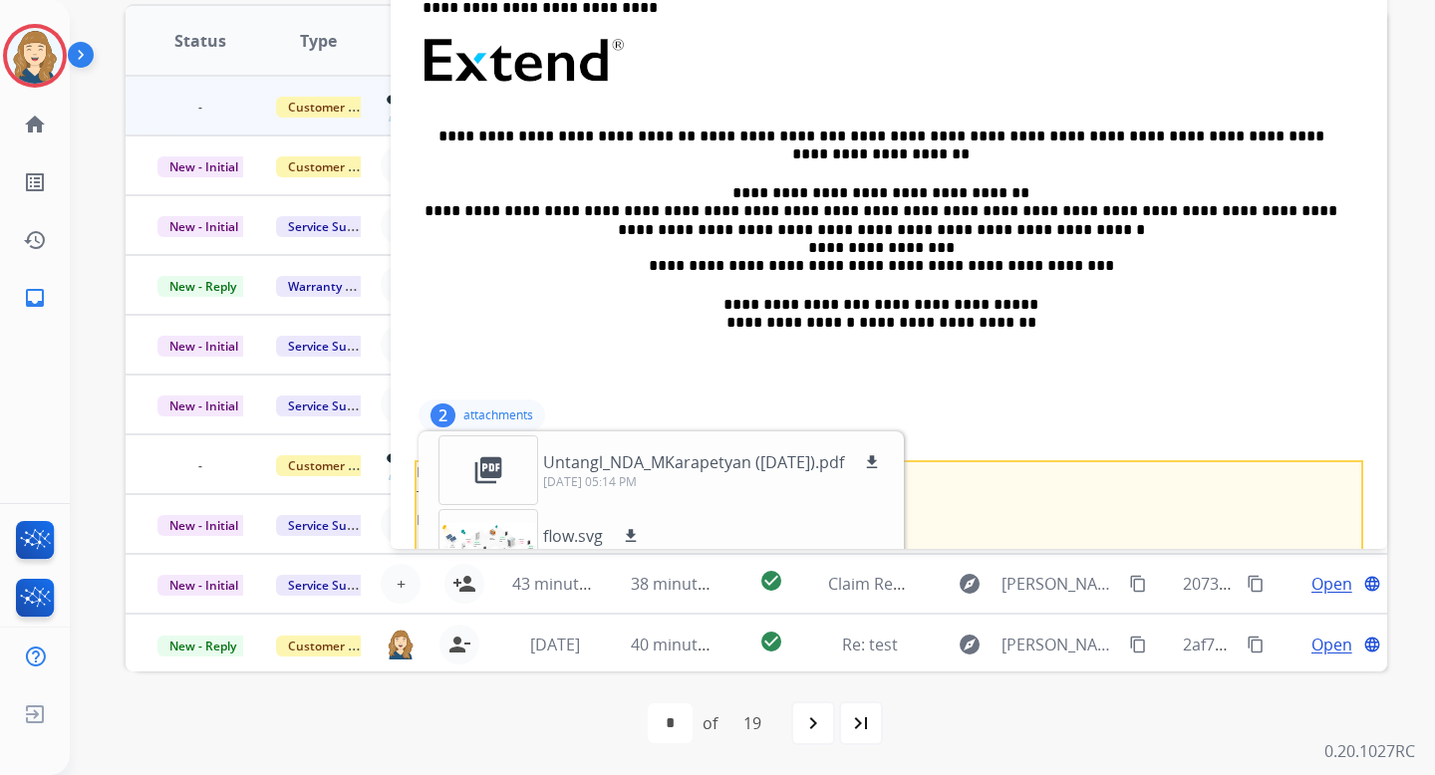
scroll to position [1211, 0]
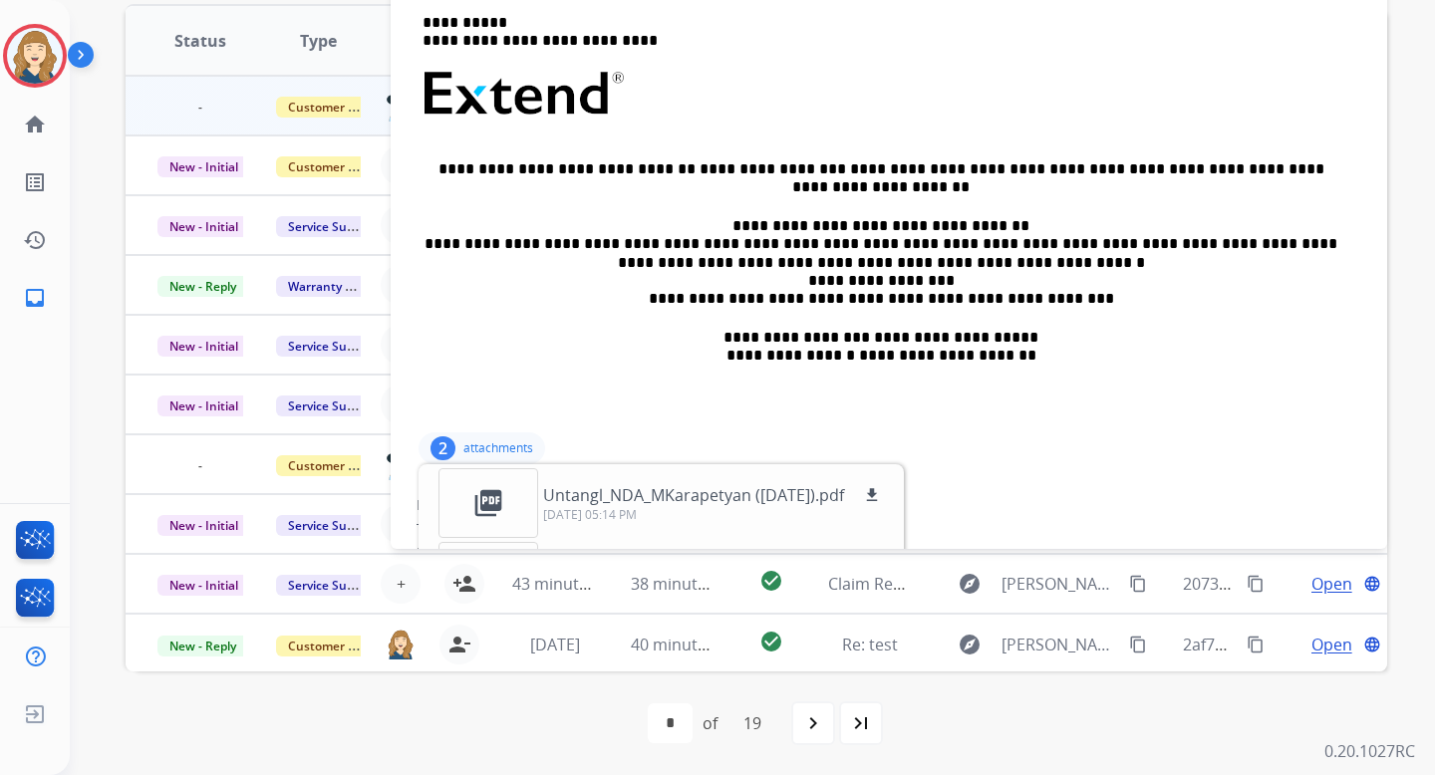
click at [490, 449] on p "attachments" at bounding box center [498, 449] width 70 height 16
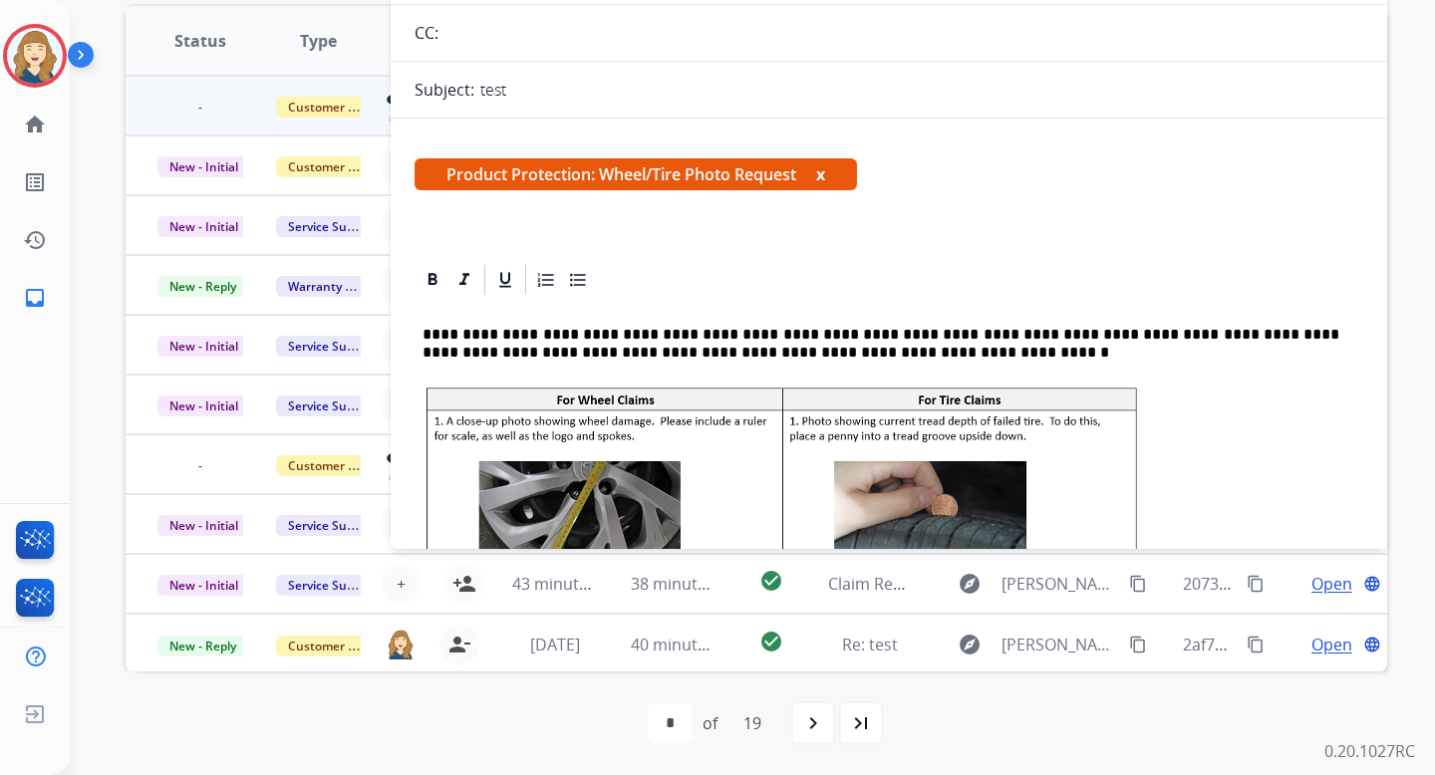
scroll to position [0, 0]
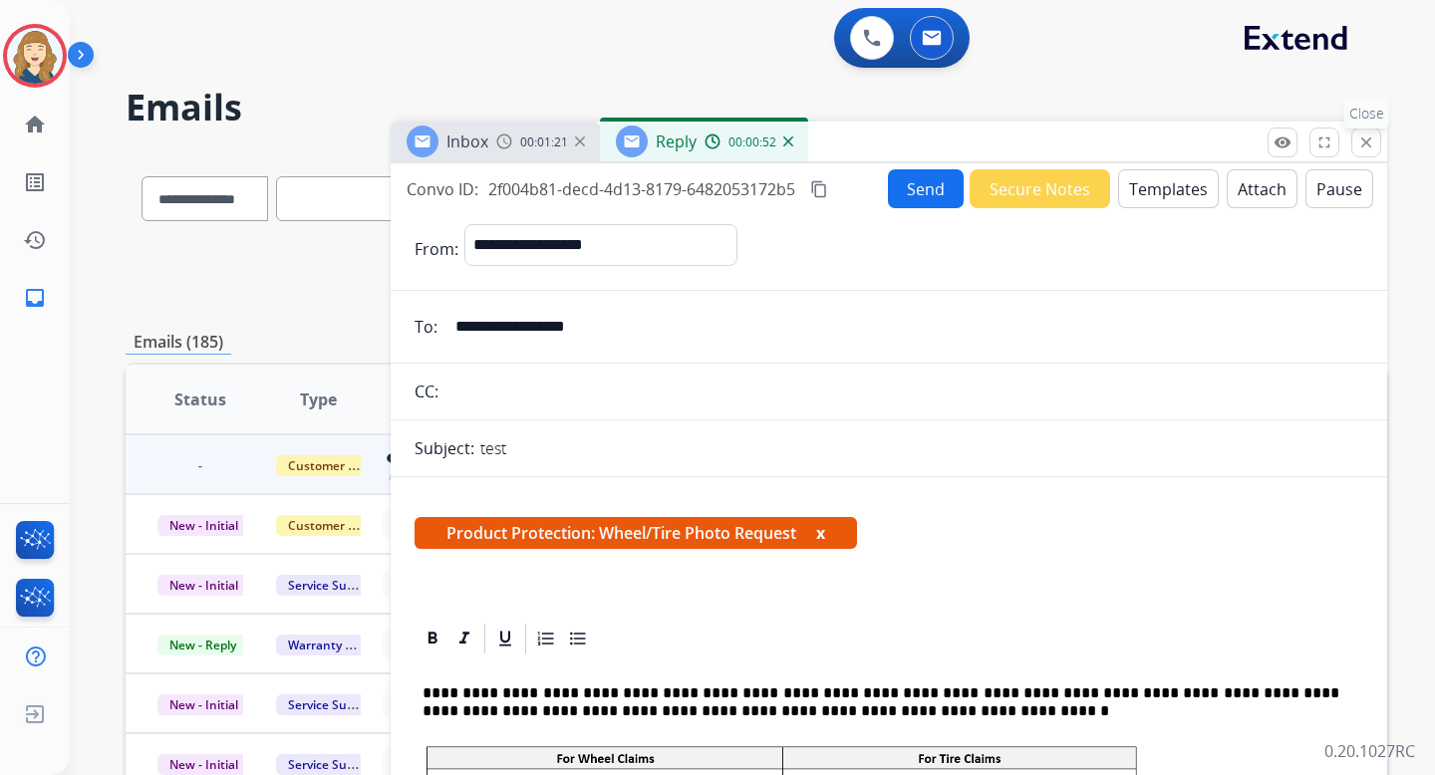
click at [1372, 145] on mat-icon "close" at bounding box center [1367, 143] width 18 height 18
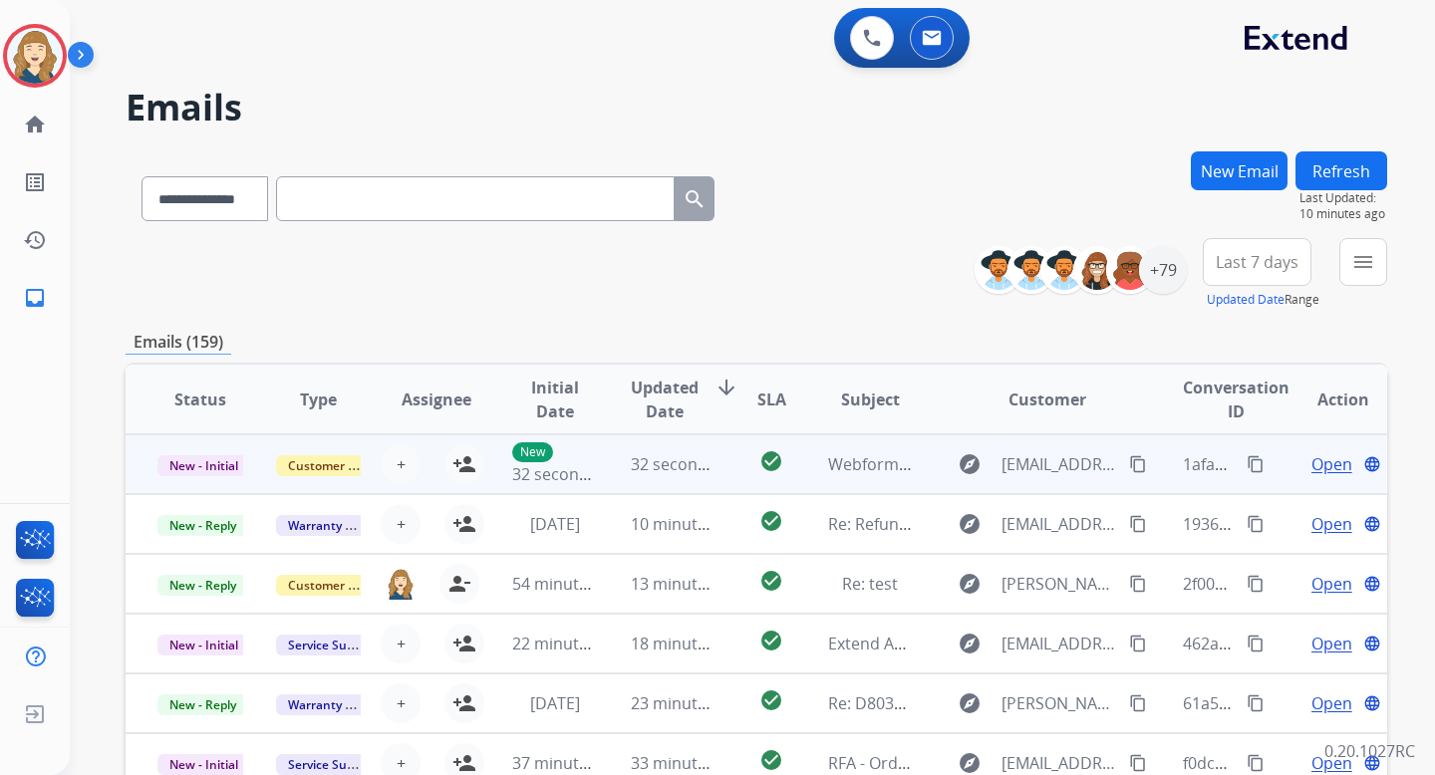
scroll to position [2, 0]
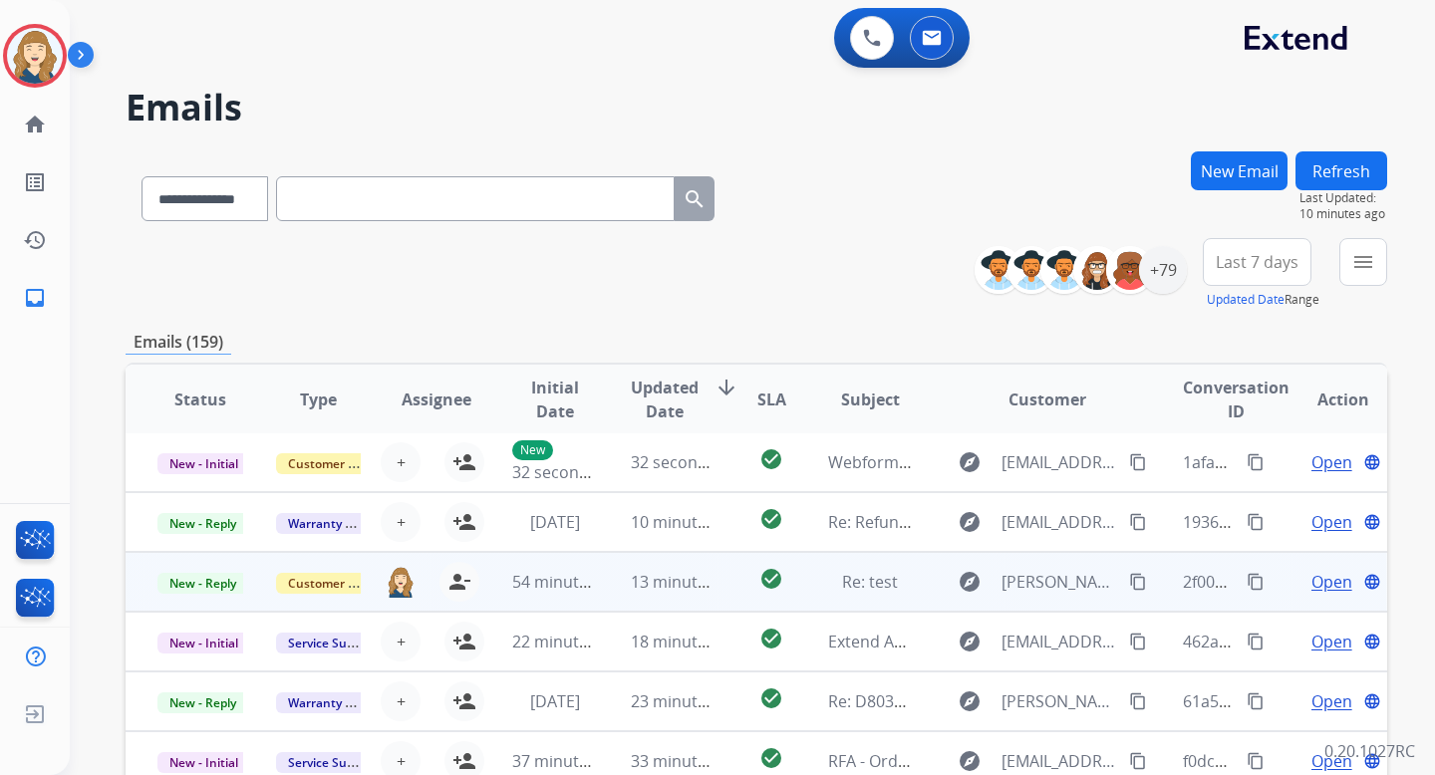
click at [1312, 587] on span "Open" at bounding box center [1332, 582] width 41 height 24
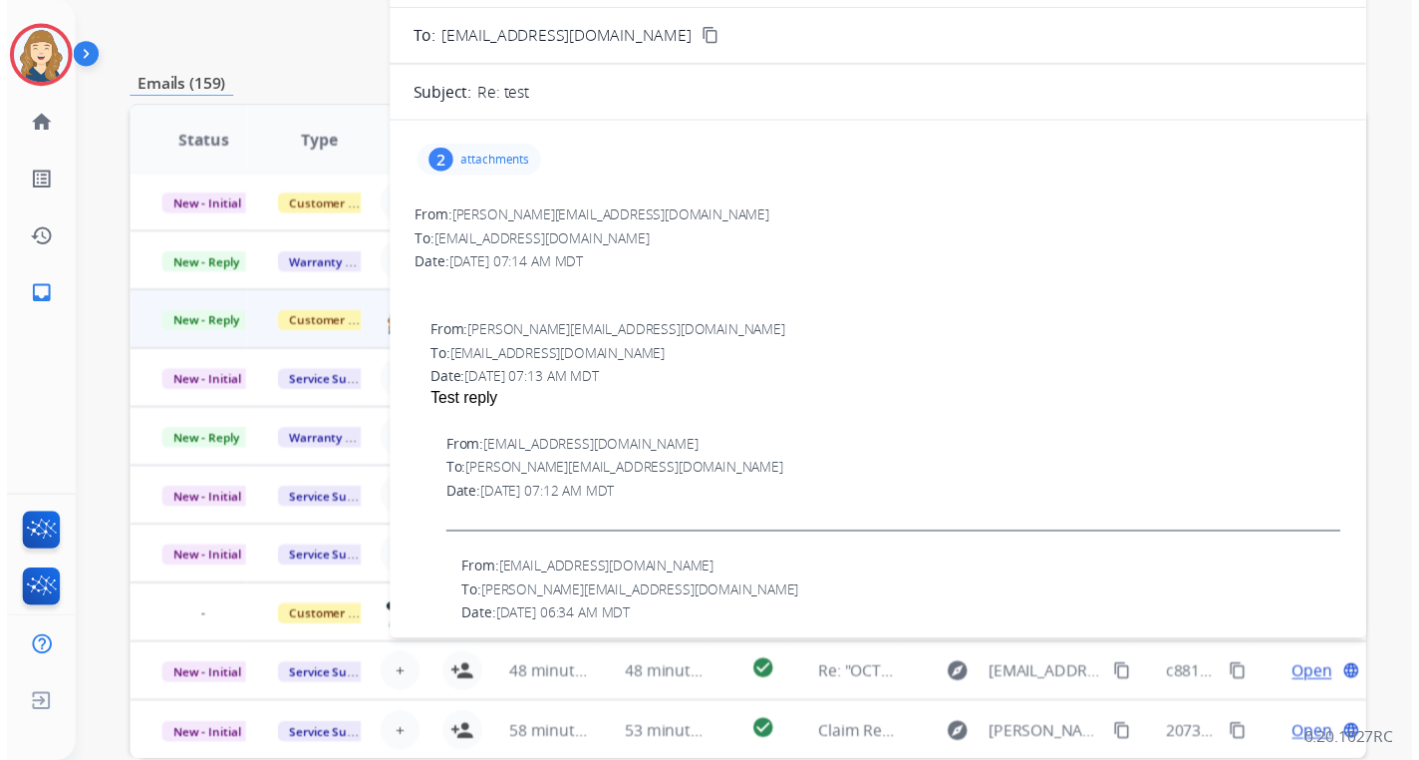
scroll to position [0, 0]
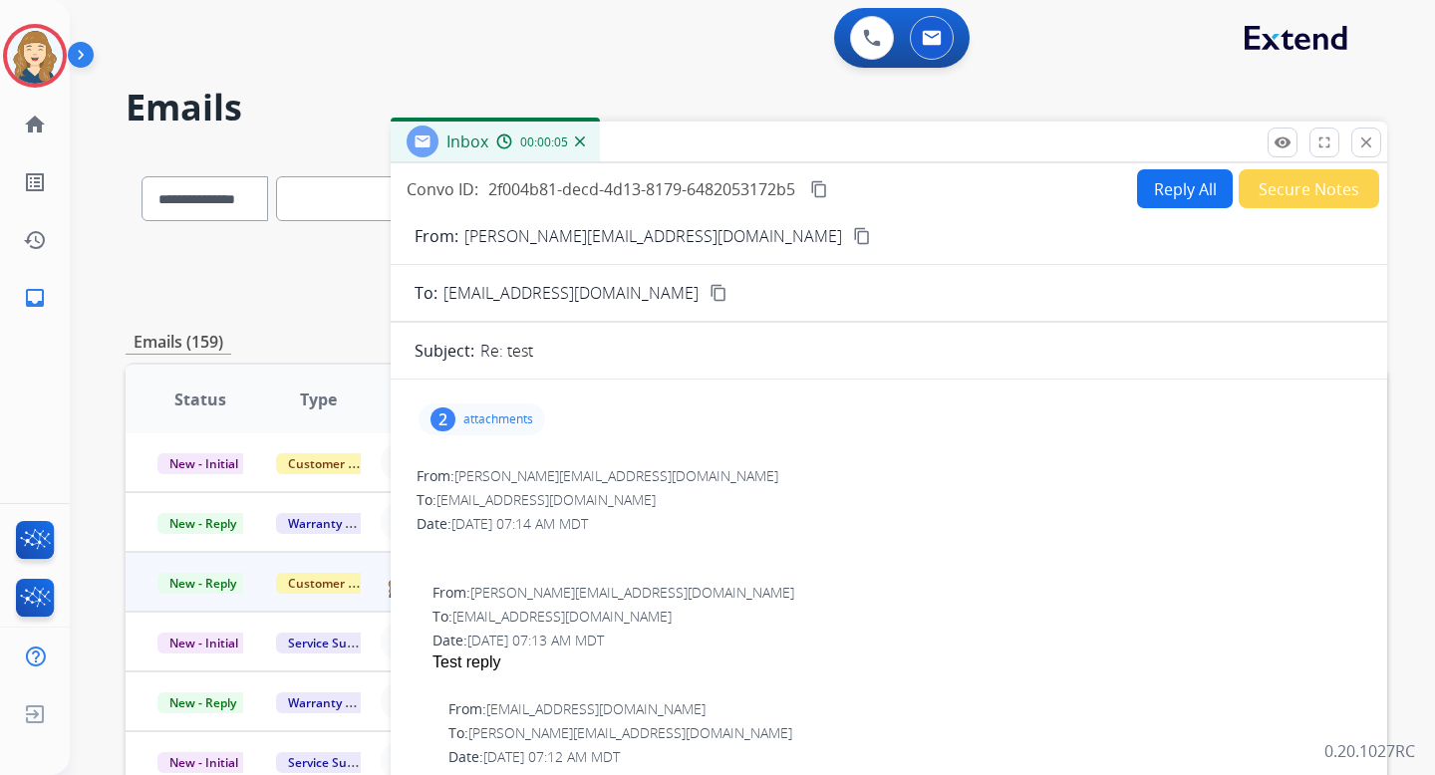
click at [1165, 193] on button "Reply All" at bounding box center [1185, 188] width 96 height 39
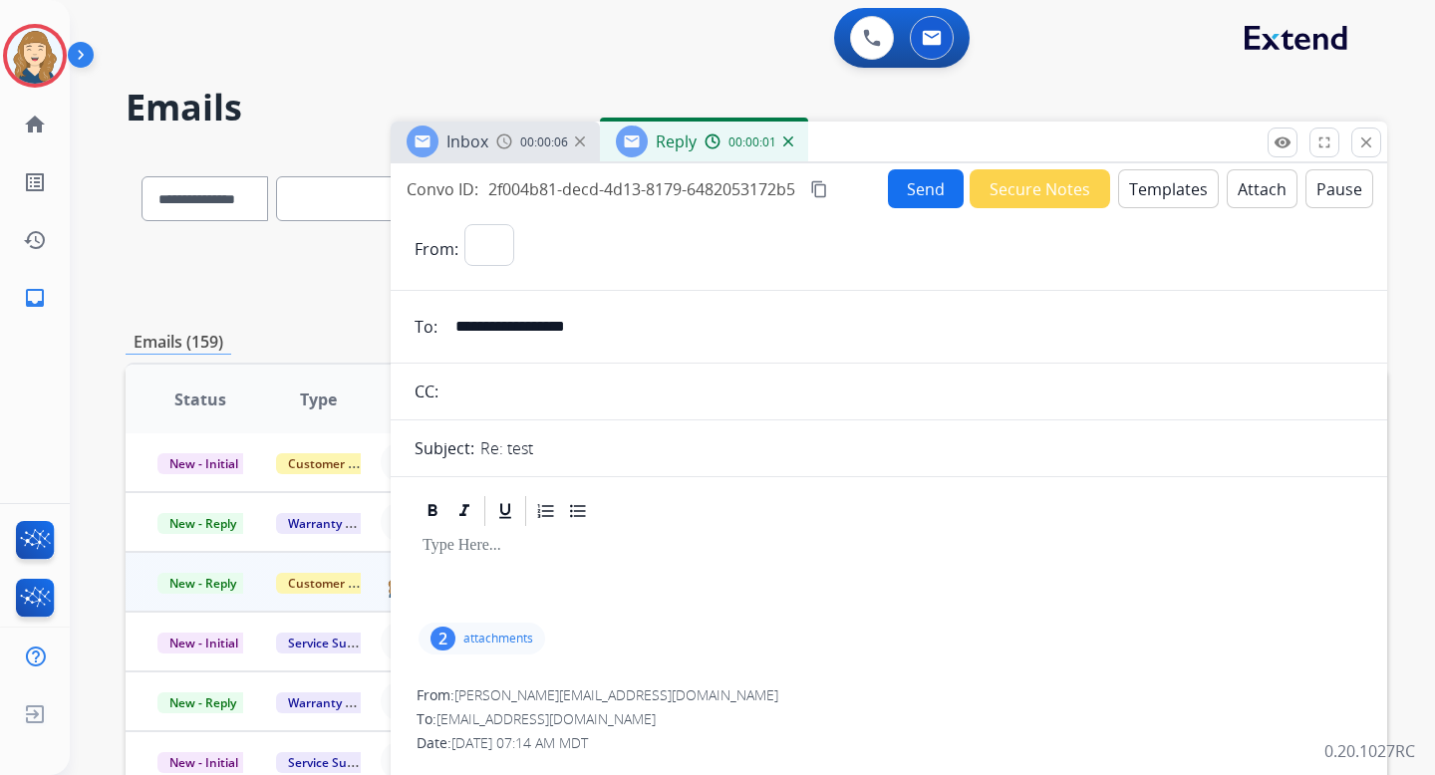
select select "**********"
click at [923, 192] on button "Send" at bounding box center [926, 188] width 76 height 39
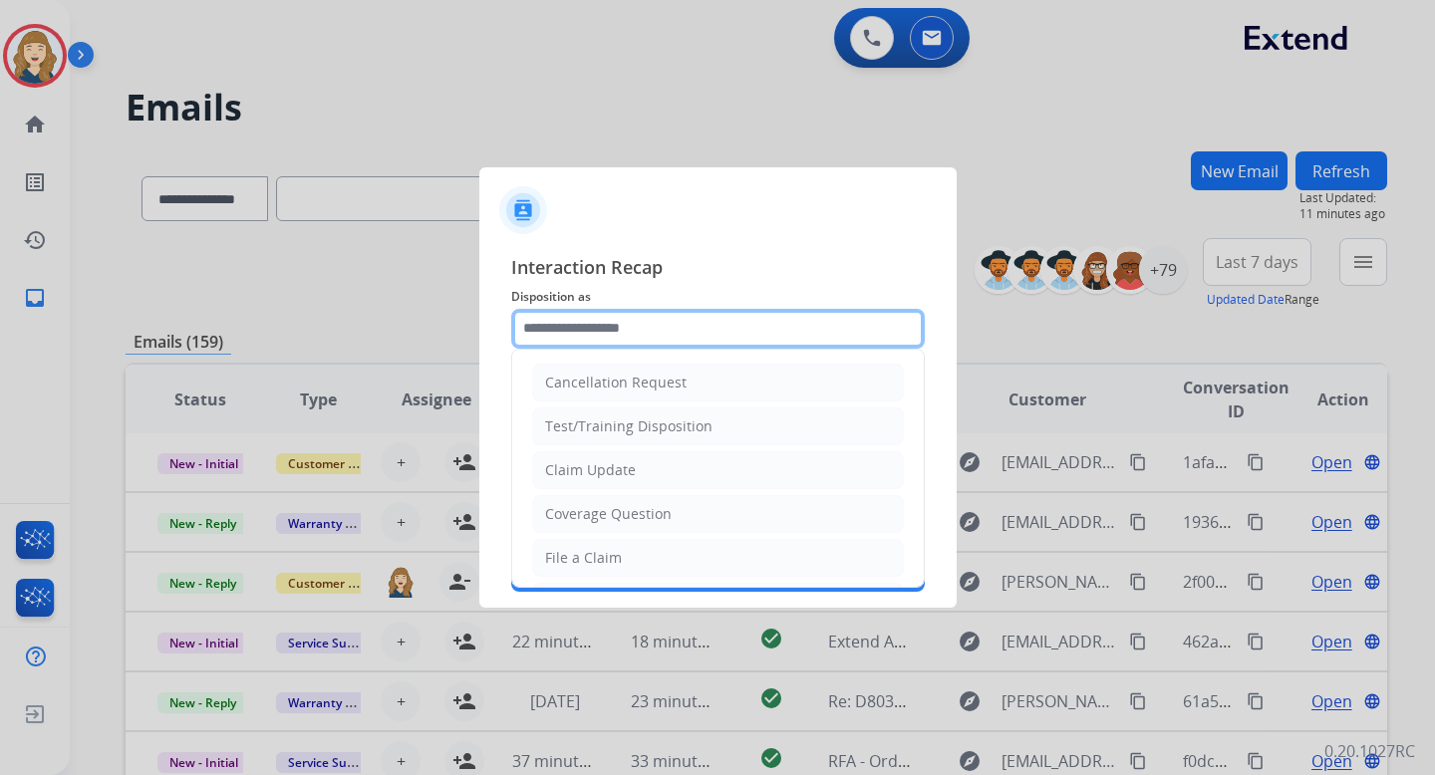
click at [739, 320] on input "text" at bounding box center [718, 329] width 414 height 40
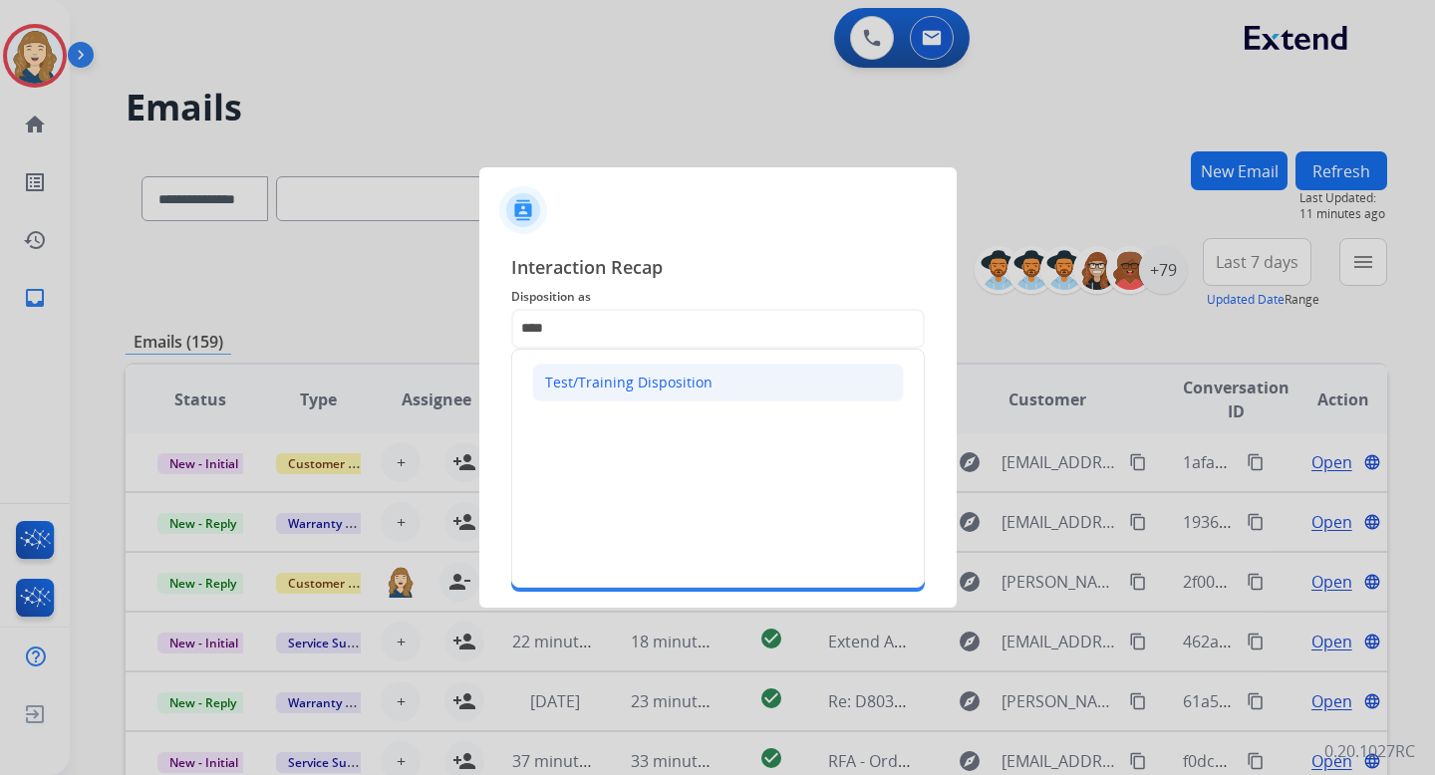
click at [744, 391] on li "Test/Training Disposition" at bounding box center [718, 383] width 372 height 38
type input "**********"
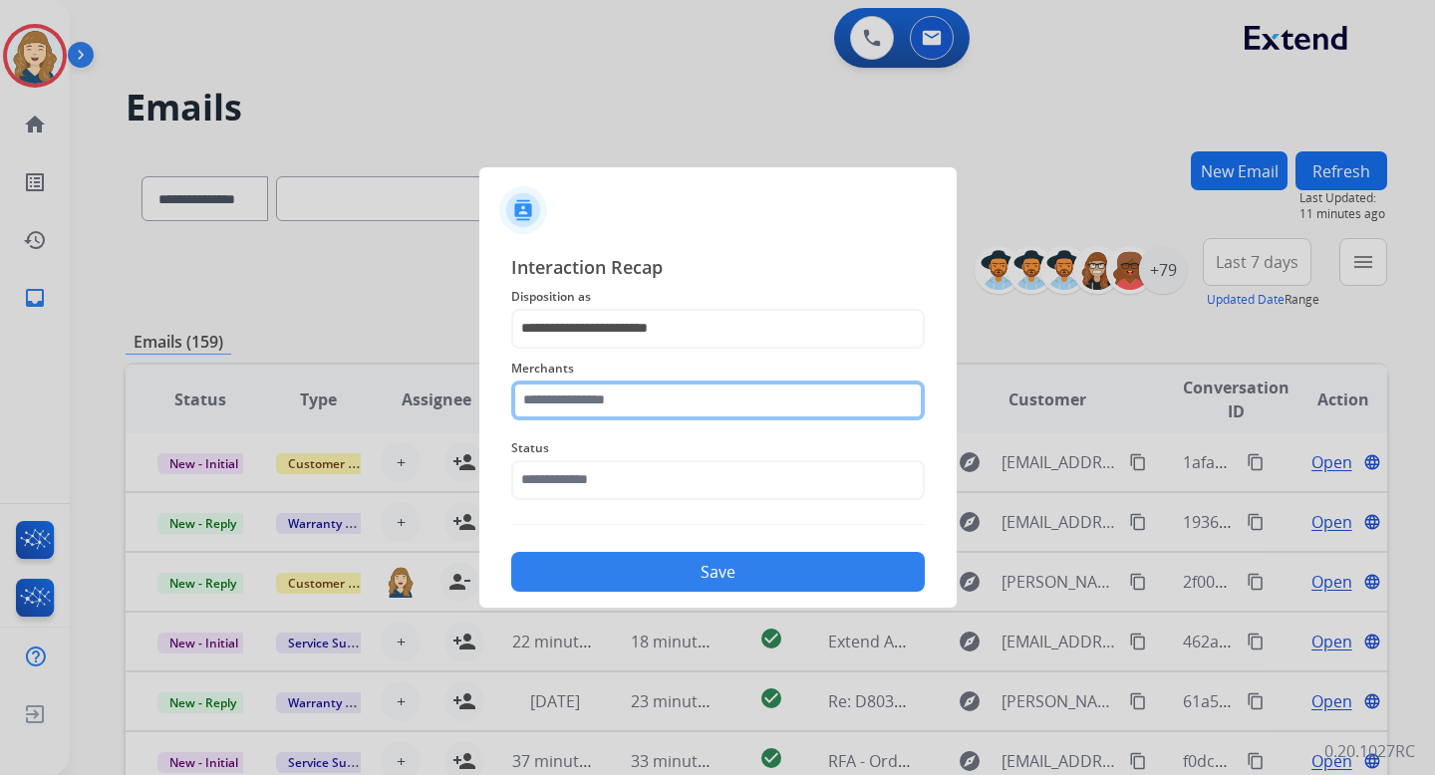
click at [666, 398] on input "text" at bounding box center [718, 401] width 414 height 40
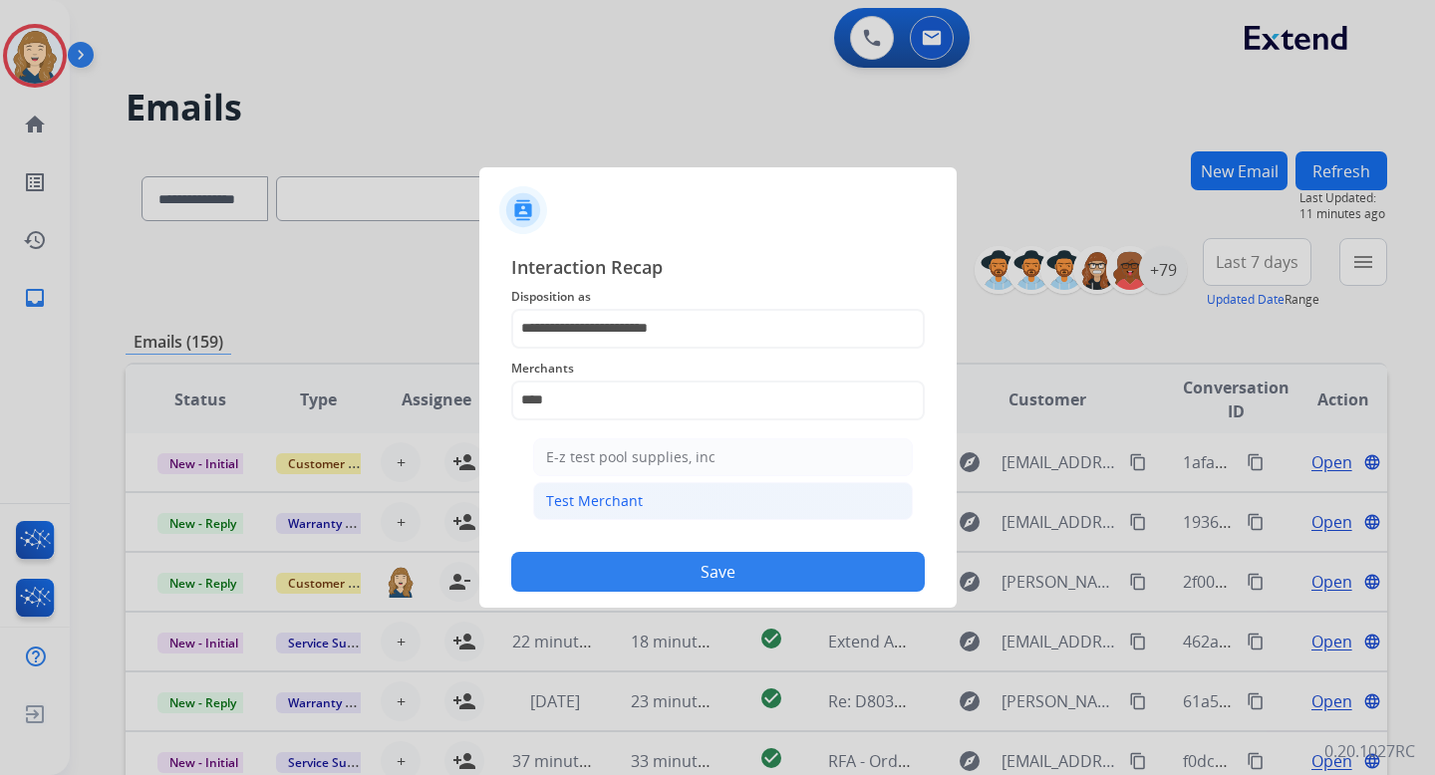
click at [664, 493] on li "Test Merchant" at bounding box center [723, 501] width 380 height 38
type input "**********"
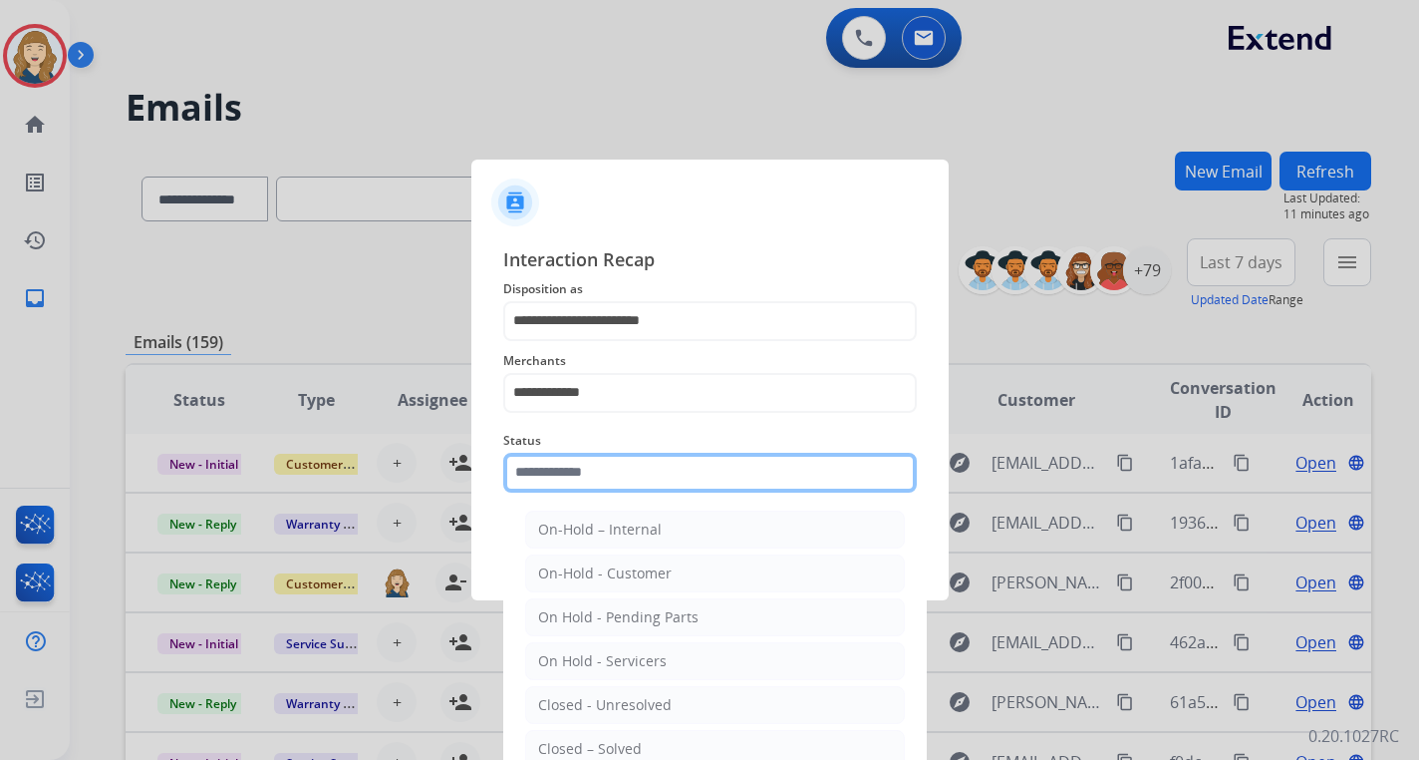
click at [656, 468] on input "text" at bounding box center [710, 473] width 414 height 40
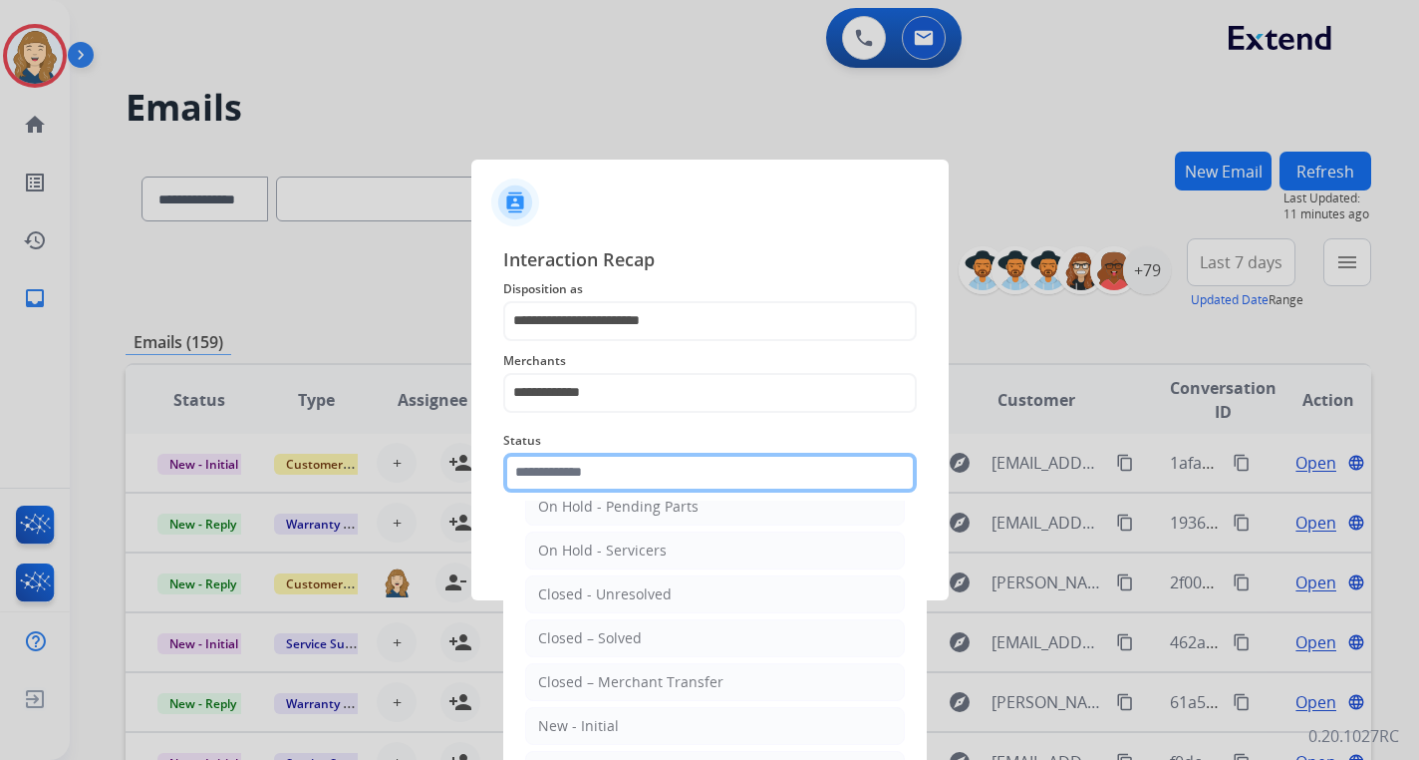
scroll to position [39, 0]
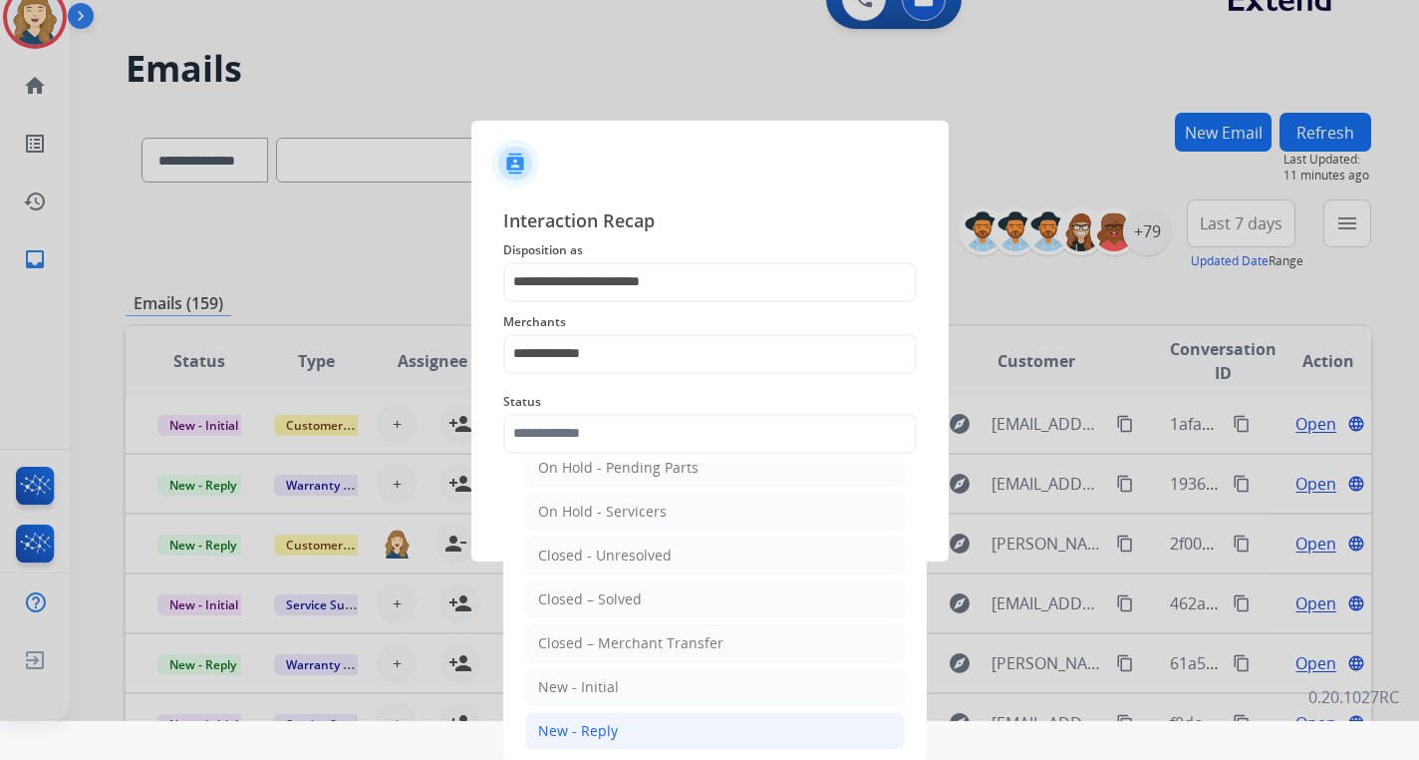
click at [597, 725] on div "New - Reply" at bounding box center [578, 731] width 80 height 20
type input "**********"
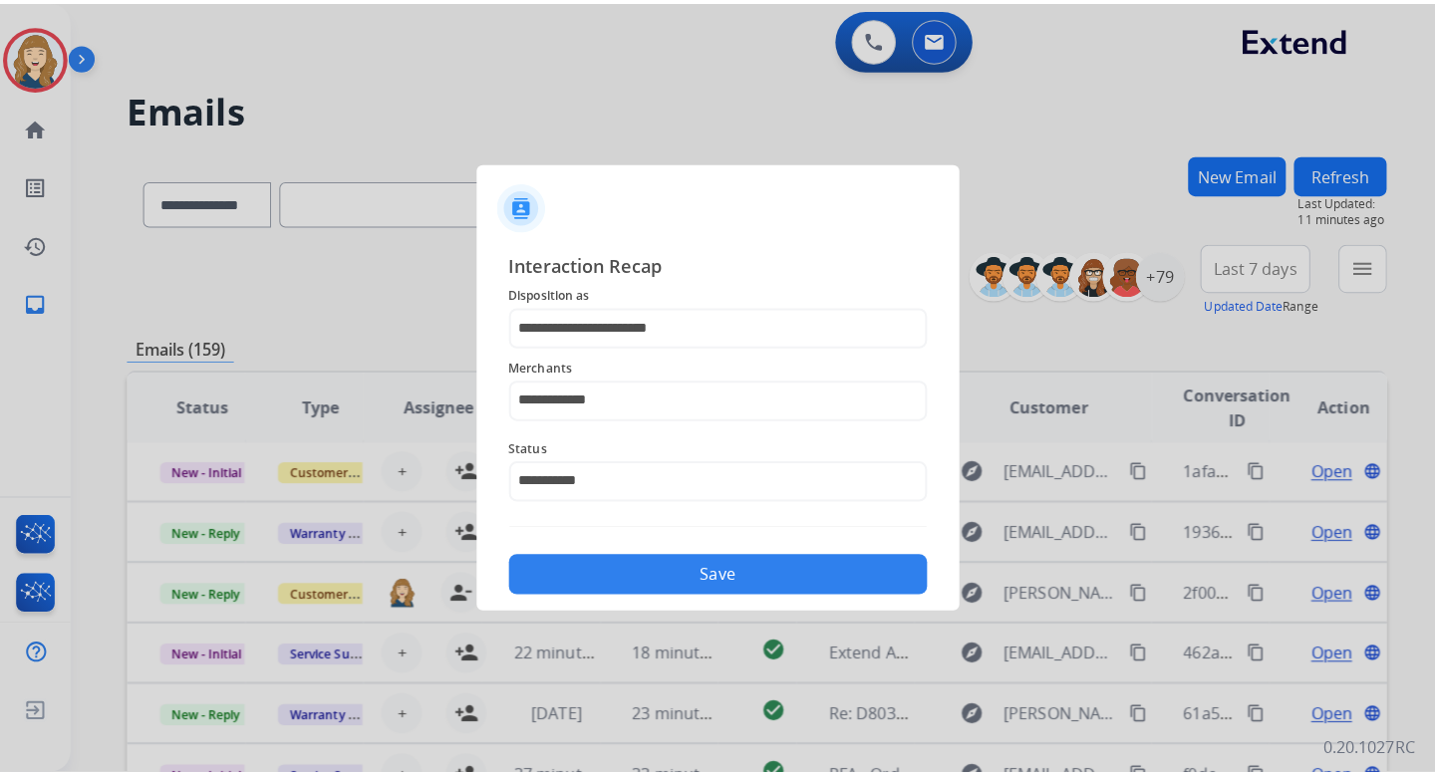
scroll to position [0, 0]
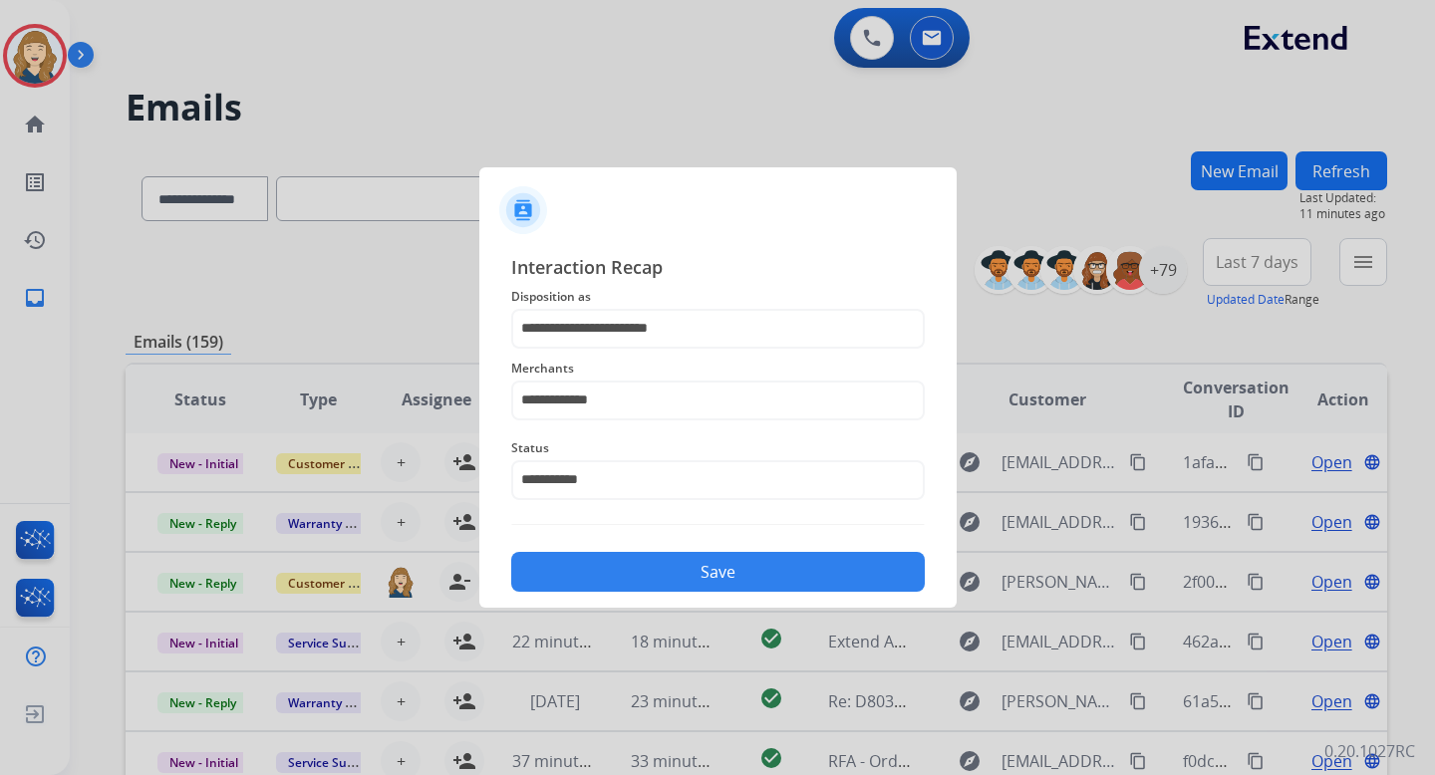
click at [755, 577] on button "Save" at bounding box center [718, 572] width 414 height 40
